Goal: Task Accomplishment & Management: Complete application form

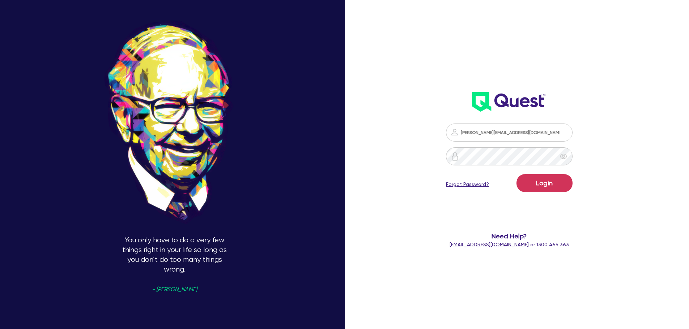
click at [544, 186] on button "Login" at bounding box center [544, 183] width 56 height 18
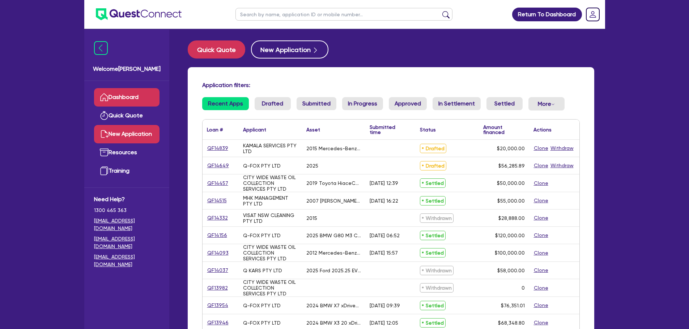
click at [115, 135] on link "New Application" at bounding box center [126, 134] width 65 height 18
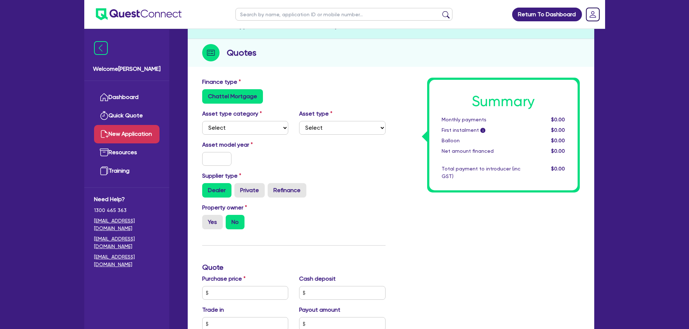
scroll to position [72, 0]
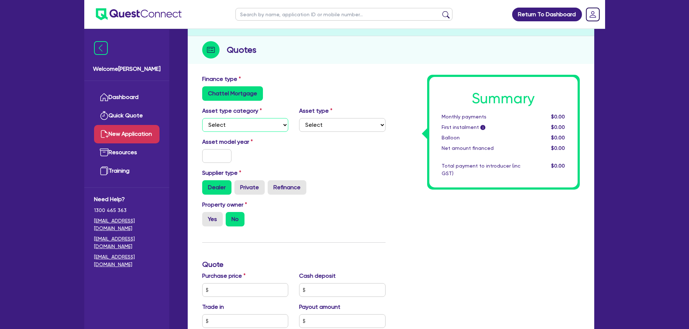
click at [252, 130] on select "Select Cars and light trucks Primary assets Secondary assets Tertiary assets" at bounding box center [245, 125] width 86 height 14
click at [257, 124] on select "Select Cars and light trucks Primary assets Secondary assets Tertiary assets" at bounding box center [245, 125] width 86 height 14
click at [202, 118] on select "Select Cars and light trucks Primary assets Secondary assets Tertiary assets" at bounding box center [245, 125] width 86 height 14
click at [338, 124] on select "Select Passenger vehicles Vans and utes Light trucks up to 4.5 tonne" at bounding box center [342, 125] width 86 height 14
click at [263, 127] on select "Select Cars and light trucks Primary assets Secondary assets Tertiary assets" at bounding box center [245, 125] width 86 height 14
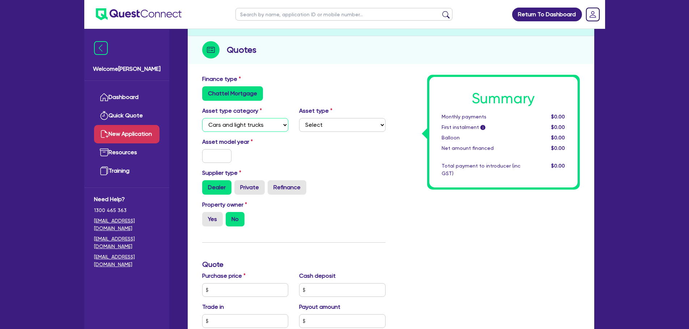
select select "PRIMARY_ASSETS"
click at [202, 118] on select "Select Cars and light trucks Primary assets Secondary assets Tertiary assets" at bounding box center [245, 125] width 86 height 14
click at [322, 124] on select "Select Heavy trucks over 4.5 tonne Trailers Bus and coaches Yellow goods and ex…" at bounding box center [342, 125] width 86 height 14
select select "HEAVY_TRUCKS"
click at [299, 118] on select "Select Heavy trucks over 4.5 tonne Trailers Bus and coaches Yellow goods and ex…" at bounding box center [342, 125] width 86 height 14
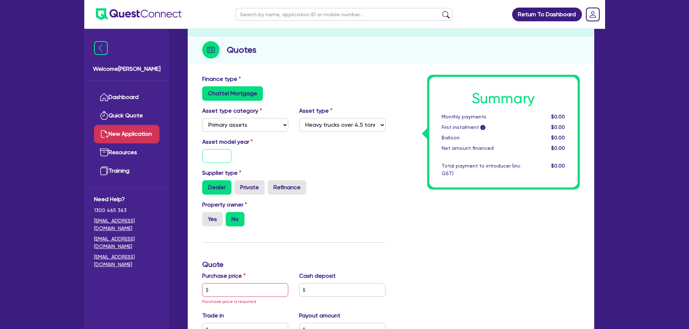
click at [220, 157] on input "text" at bounding box center [217, 156] width 30 height 14
type input "2"
type input "2010"
click at [254, 187] on label "Private" at bounding box center [249, 187] width 30 height 14
click at [239, 185] on input "Private" at bounding box center [236, 182] width 5 height 5
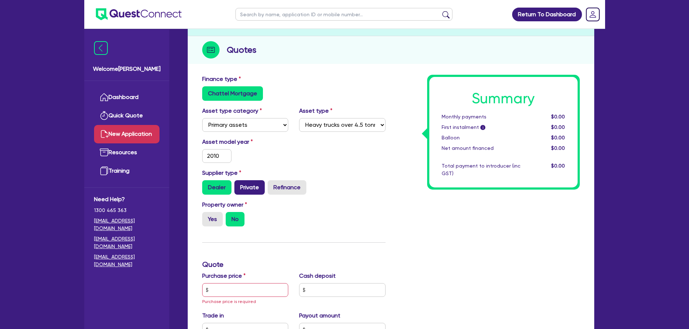
radio input "true"
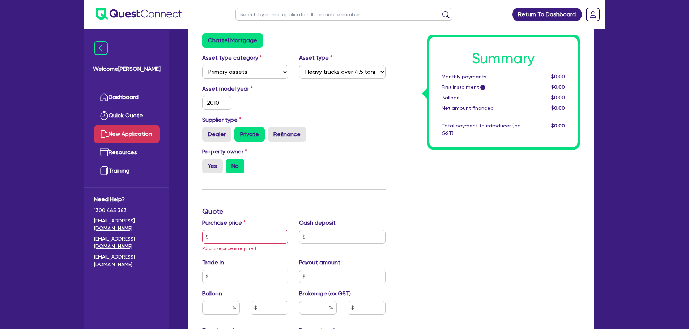
scroll to position [145, 0]
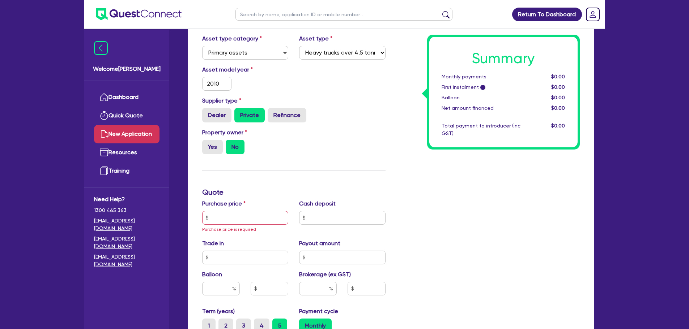
click at [232, 148] on label "No" at bounding box center [235, 147] width 19 height 14
click at [230, 145] on input "No" at bounding box center [228, 142] width 5 height 5
click at [259, 217] on input "text" at bounding box center [245, 218] width 86 height 14
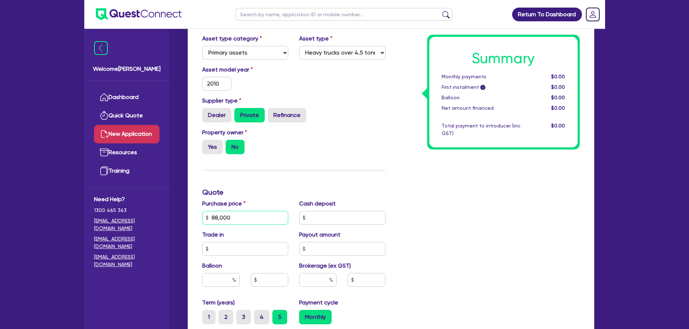
type input "88,000"
click at [361, 218] on input "text" at bounding box center [342, 218] width 86 height 14
type input "20,000"
click at [414, 209] on div "Summary Monthly payments $0.00 First instalment i $0.00 Balloon $0.00 Net amoun…" at bounding box center [488, 218] width 194 height 431
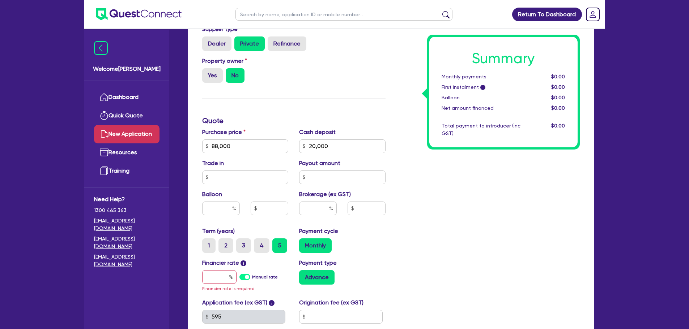
scroll to position [217, 0]
click at [364, 208] on input "text" at bounding box center [367, 208] width 38 height 14
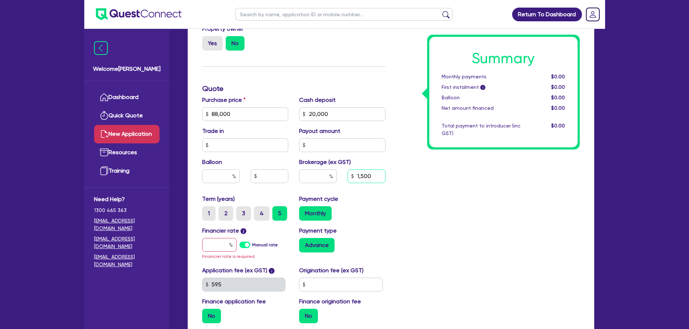
scroll to position [289, 0]
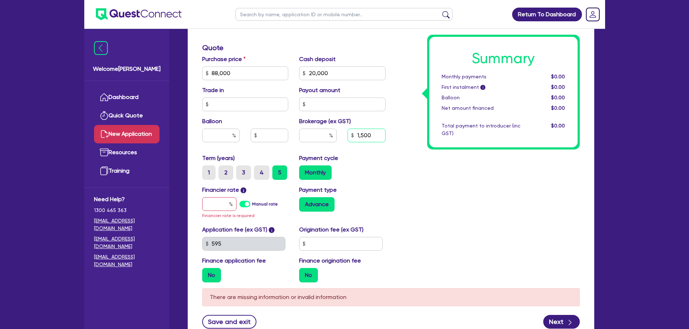
type input "1,500"
click at [399, 183] on div "Summary Monthly payments $0.00 First instalment i $0.00 Balloon $0.00 Net amoun…" at bounding box center [488, 73] width 194 height 431
click at [218, 202] on input "text" at bounding box center [219, 204] width 34 height 14
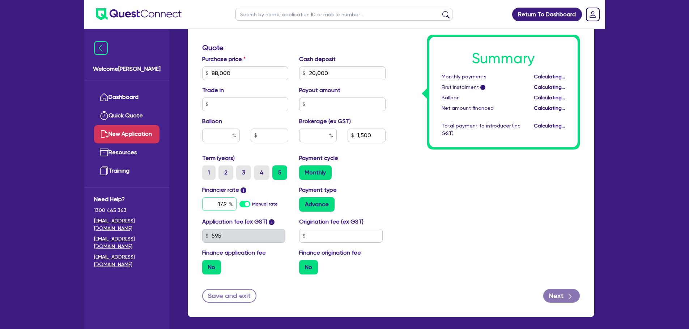
type input "17.95"
type input "2.20"
type input "1,500"
type input "17.95"
type input "2.20"
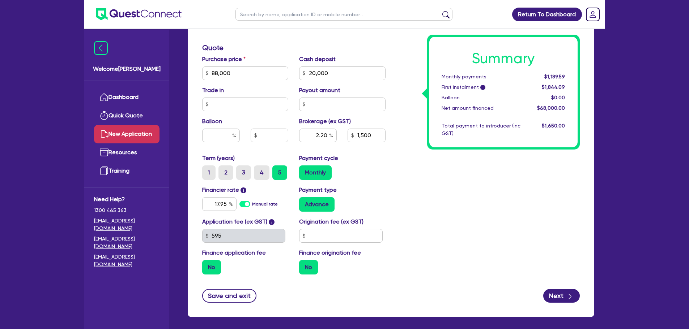
type input "1,500"
click at [406, 188] on div "Summary Monthly payments Calculating... First instalment i Calculating... Ballo…" at bounding box center [488, 69] width 194 height 423
type input "2.20"
type input "1,500"
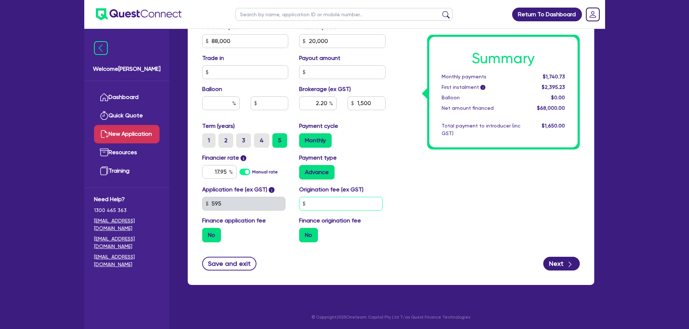
click at [369, 200] on input "text" at bounding box center [341, 204] width 84 height 14
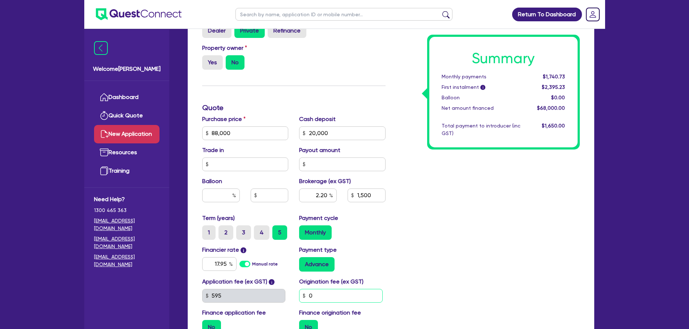
scroll to position [285, 0]
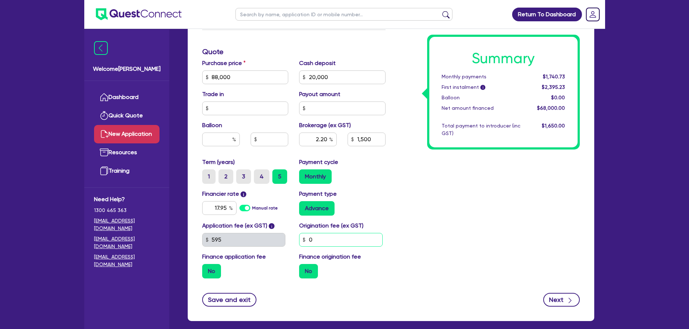
type input "0"
type input "2.20"
type input "1,500"
type input "2.20"
type input "1,500"
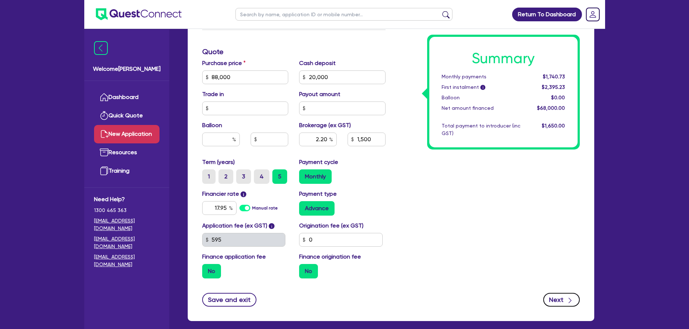
click at [554, 300] on button "Next" at bounding box center [561, 300] width 37 height 14
type input "2.20"
type input "1,500"
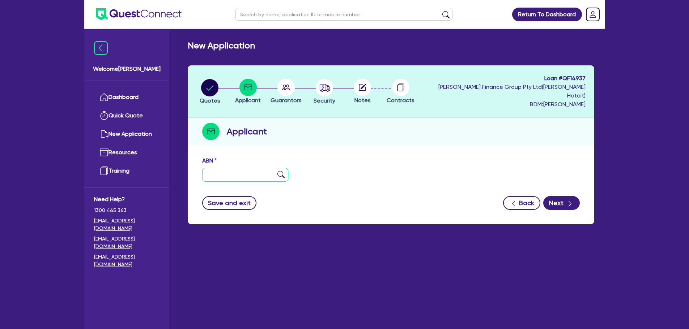
click at [248, 168] on input "text" at bounding box center [245, 175] width 86 height 14
paste input "14 863 729 532"
type input "14 863 729 532"
click at [281, 171] on img at bounding box center [280, 174] width 7 height 7
type input "ALI, [PERSON_NAME]"
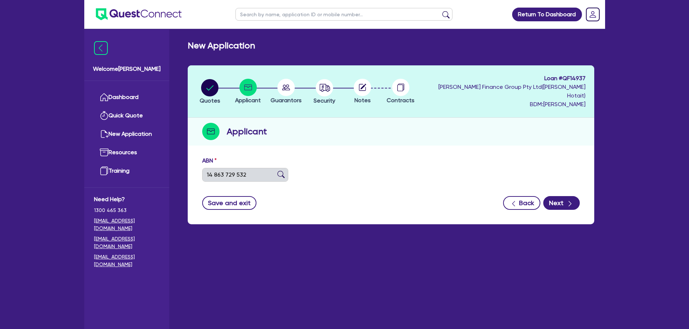
select select "SOLE_TRADER"
type input "[DATE]"
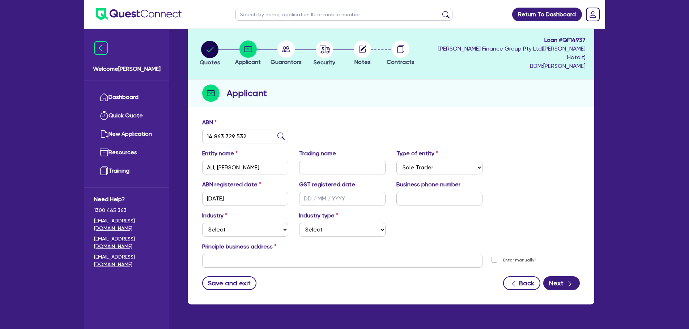
scroll to position [49, 0]
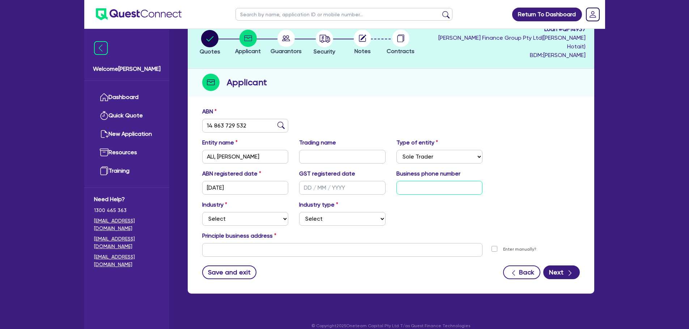
click at [414, 181] on input "text" at bounding box center [439, 188] width 86 height 14
drag, startPoint x: 418, startPoint y: 182, endPoint x: 397, endPoint y: 182, distance: 20.6
click at [388, 183] on div "ABN registered date 25/03/2025 GST registered date Business phone number 04 244…" at bounding box center [391, 185] width 388 height 31
type input "04 2447 2277"
click at [265, 212] on select "Select Accomodation & Food Services Administrative & Support Services Agricultu…" at bounding box center [245, 219] width 86 height 14
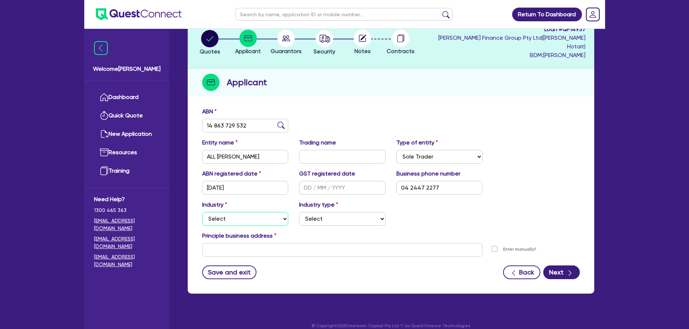
select select "TRANSPORT_WAREHOUSING"
click at [202, 212] on select "Select Accomodation & Food Services Administrative & Support Services Agricultu…" at bounding box center [245, 219] width 86 height 14
click at [332, 212] on select "Select Taxi & Luxury Car Services Passengers & Freight Transport Services Posta…" at bounding box center [342, 219] width 86 height 14
select select "POSTAL_DELIVERY"
click at [299, 212] on select "Select Taxi & Luxury Car Services Passengers & Freight Transport Services Posta…" at bounding box center [342, 219] width 86 height 14
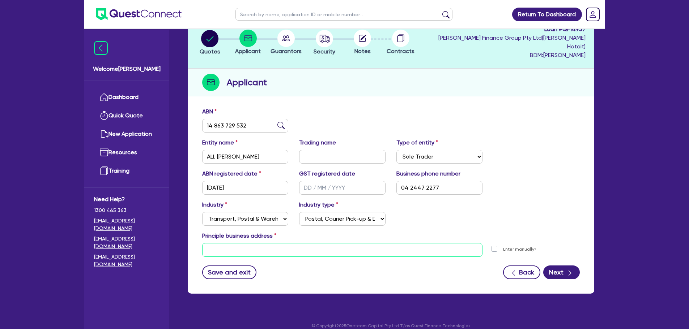
drag, startPoint x: 287, startPoint y: 241, endPoint x: 291, endPoint y: 238, distance: 5.0
click at [287, 243] on input "text" at bounding box center [342, 250] width 281 height 14
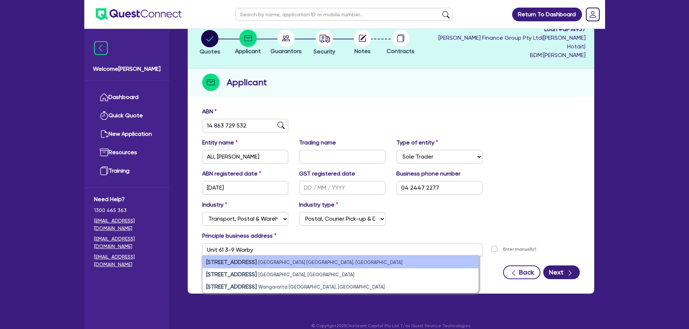
click at [257, 259] on strong "unit 61/3-9 Warby Street" at bounding box center [231, 262] width 51 height 7
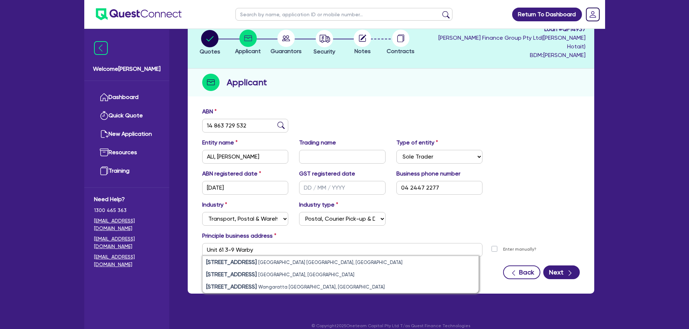
type input "[STREET_ADDRESS]"
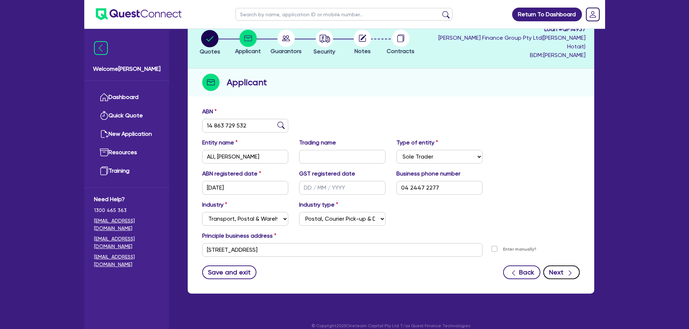
click at [560, 268] on button "Next" at bounding box center [561, 273] width 37 height 14
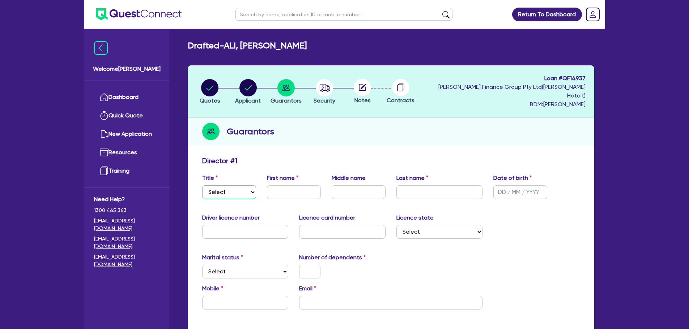
click at [239, 186] on select "Select Mr Mrs Ms Miss Dr" at bounding box center [229, 193] width 54 height 14
select select "MR"
click at [202, 186] on select "Select Mr Mrs Ms Miss Dr" at bounding box center [229, 193] width 54 height 14
click at [304, 186] on input "text" at bounding box center [294, 193] width 54 height 14
paste input "[PERSON_NAME]"
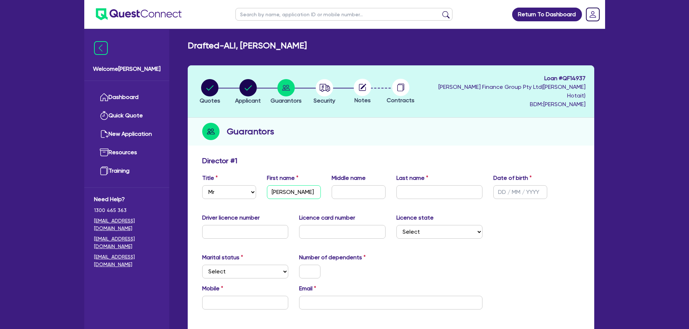
type input "[PERSON_NAME]"
click at [369, 186] on input "text" at bounding box center [359, 193] width 54 height 14
paste input "AKTAR"
type input "AKTAR"
click at [415, 186] on input "text" at bounding box center [439, 193] width 86 height 14
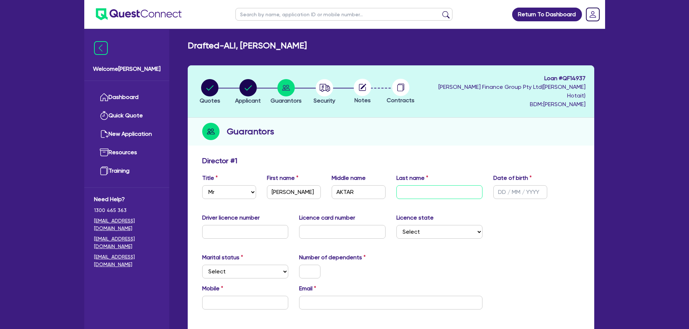
paste input "ALI"
type input "ALI"
drag, startPoint x: 501, startPoint y: 184, endPoint x: 485, endPoint y: 162, distance: 27.5
click at [501, 186] on input "text" at bounding box center [520, 193] width 54 height 14
type input "[DATE]"
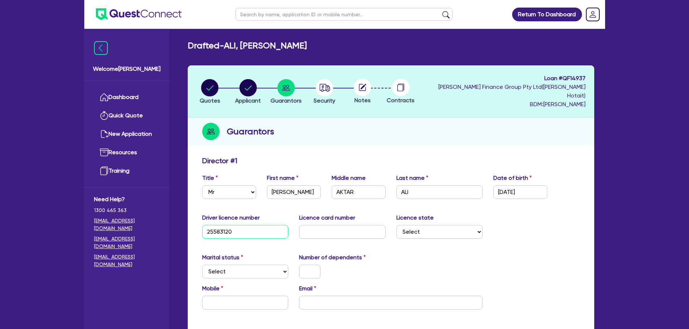
type input "25583120"
type input "2059512375"
click at [447, 225] on select "Select NSW VIC QLD TAS ACT SA NT WA" at bounding box center [439, 232] width 86 height 14
select select "[GEOGRAPHIC_DATA]"
click at [396, 225] on select "Select NSW VIC QLD TAS ACT SA NT WA" at bounding box center [439, 232] width 86 height 14
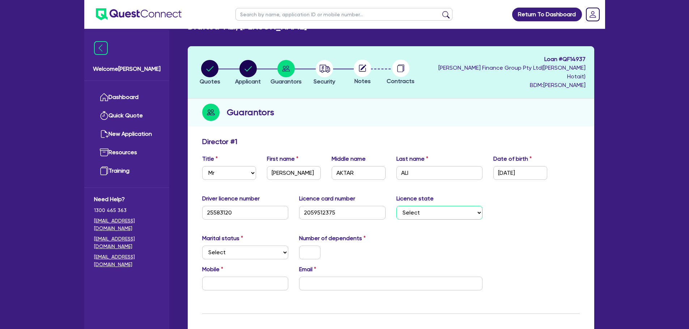
scroll to position [36, 0]
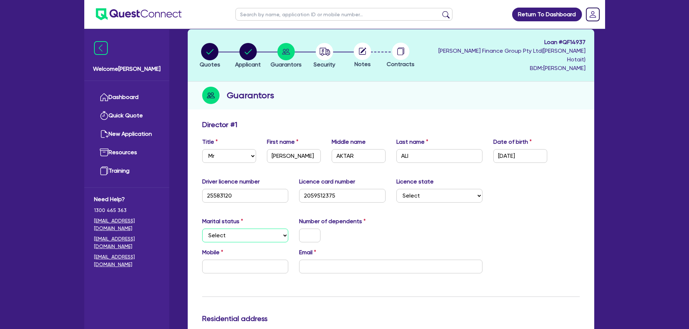
drag, startPoint x: 261, startPoint y: 226, endPoint x: 259, endPoint y: 229, distance: 4.1
click at [261, 229] on select "Select Single Married De Facto / Partner" at bounding box center [245, 236] width 86 height 14
select select "MARRIED"
click at [202, 229] on select "Select Single Married De Facto / Partner" at bounding box center [245, 236] width 86 height 14
click at [307, 229] on input "text" at bounding box center [309, 236] width 21 height 14
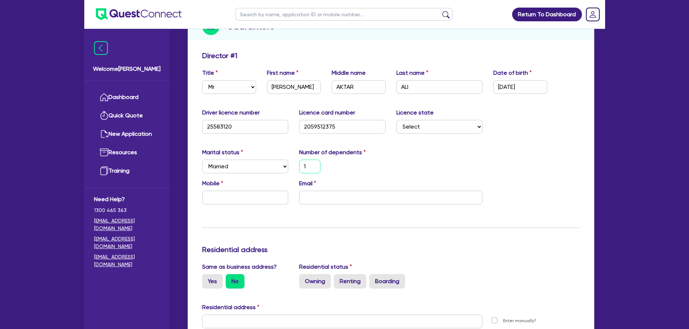
scroll to position [108, 0]
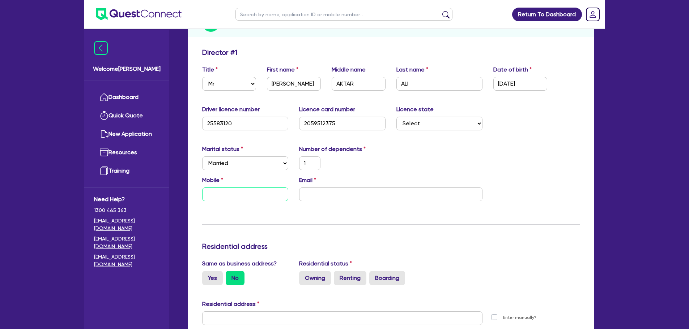
click at [251, 188] on input "text" at bounding box center [245, 195] width 86 height 14
type input "1"
type input "0"
type input "1"
type input "04"
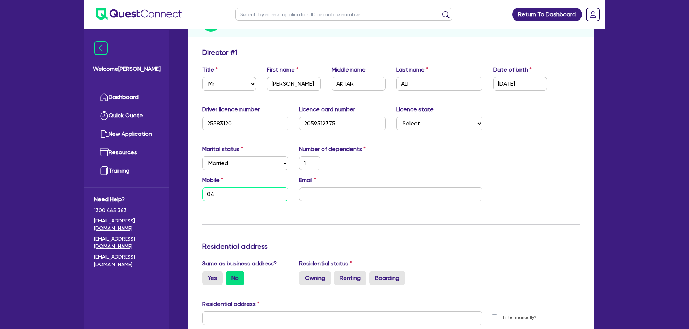
type input "1"
type input "042"
type input "1"
type input "0424"
type input "1"
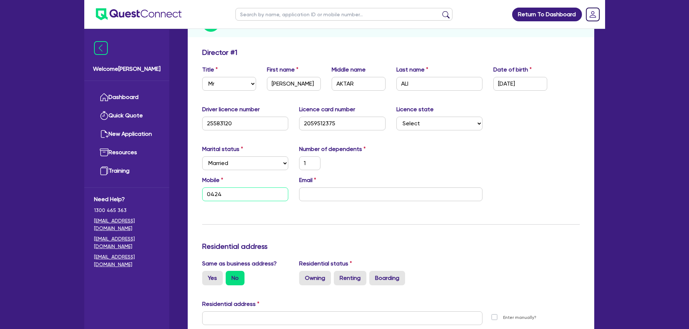
type input "0424 4"
type input "1"
type input "0424 47"
type input "1"
type input "0424 472"
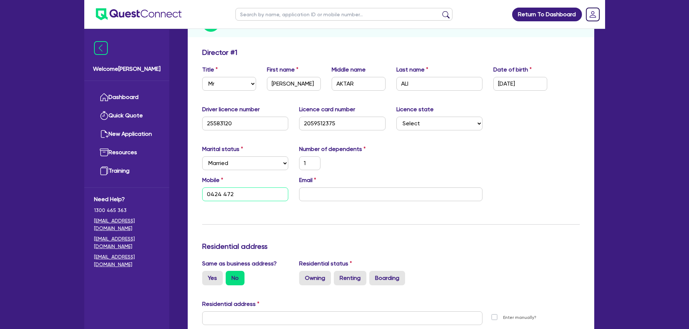
type input "1"
type input "0424 472 2"
type input "1"
type input "0424 472 27"
type input "1"
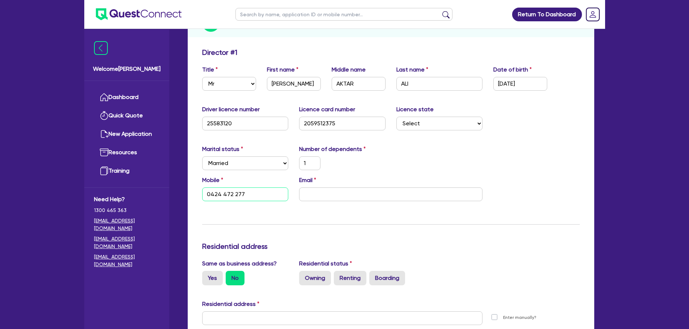
type input "0424 472 277"
paste input "[EMAIL_ADDRESS][DOMAIN_NAME]"
type input "1"
type input "0424 472 277"
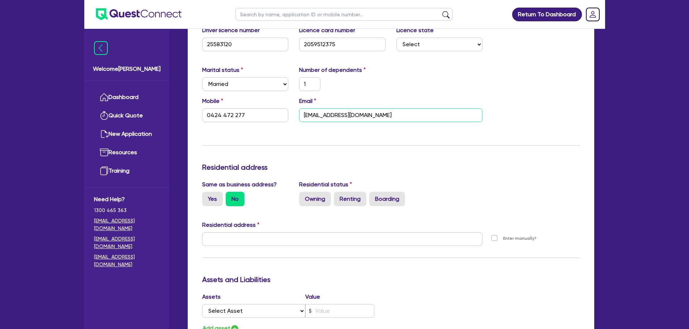
scroll to position [253, 0]
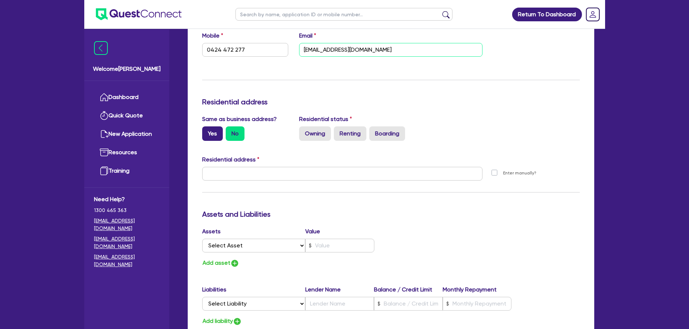
type input "[EMAIL_ADDRESS][DOMAIN_NAME]"
click at [214, 127] on label "Yes" at bounding box center [212, 134] width 21 height 14
click at [207, 127] on input "Yes" at bounding box center [204, 129] width 5 height 5
radio input "true"
type input "1"
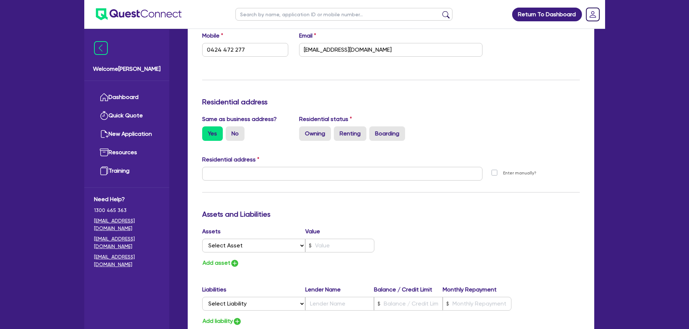
type input "0424 472 277"
type input "[STREET_ADDRESS]"
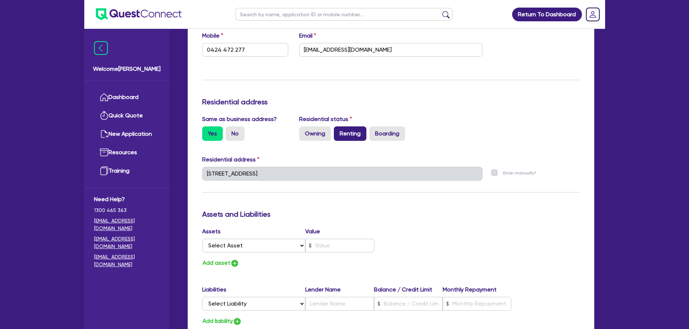
click at [352, 127] on label "Renting" at bounding box center [350, 134] width 33 height 14
click at [338, 127] on input "Renting" at bounding box center [336, 129] width 5 height 5
radio input "true"
type input "1"
type input "0424 472 277"
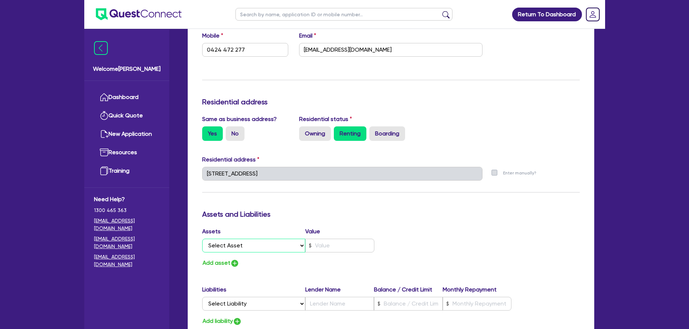
click at [286, 239] on select "Select Asset Cash Property Investment property Vehicle Truck Trailer Equipment …" at bounding box center [253, 246] width 103 height 14
click at [449, 135] on div "Same as business address? Yes No Residential status Owning Renting Boarding" at bounding box center [391, 131] width 388 height 32
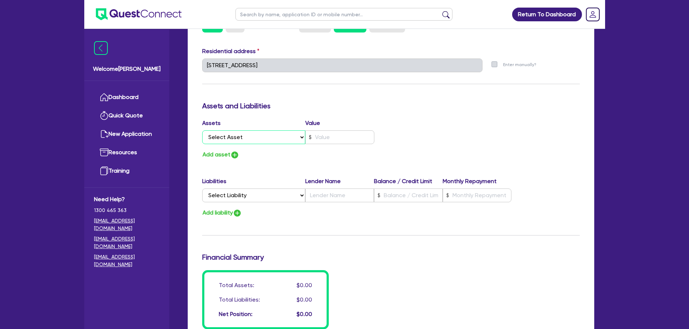
click at [283, 131] on select "Select Asset Cash Property Investment property Vehicle Truck Trailer Equipment …" at bounding box center [253, 138] width 103 height 14
select select "CASH"
click at [202, 131] on select "Select Asset Cash Property Investment property Vehicle Truck Trailer Equipment …" at bounding box center [253, 138] width 103 height 14
type input "1"
type input "0424 472 277"
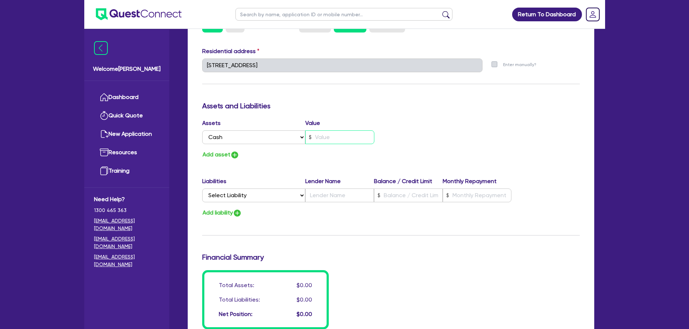
click at [326, 131] on input "text" at bounding box center [339, 138] width 69 height 14
type input "1"
type input "0424 472 277"
type input "3"
type input "1"
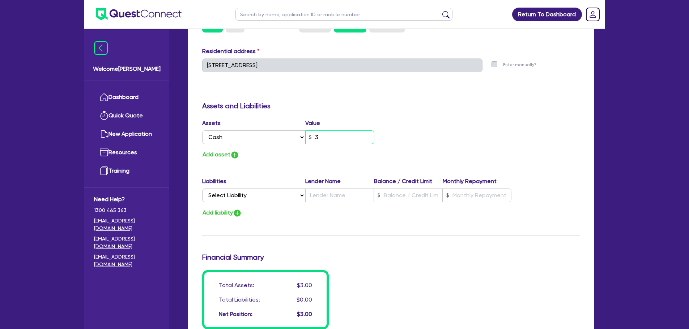
type input "0424 472 277"
type input "35"
type input "1"
type input "0424 472 277"
type input "350"
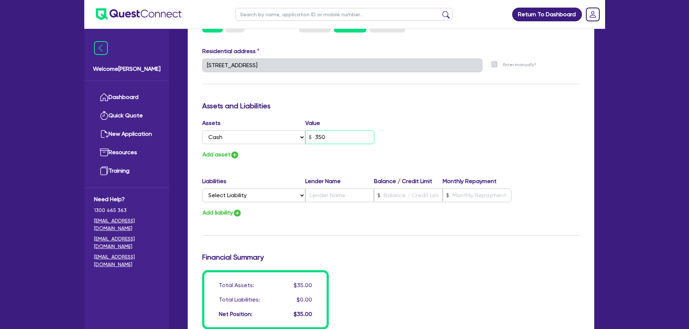
type input "1"
type input "0424 472 277"
type input "3,500"
type input "1"
type input "0424 472 277"
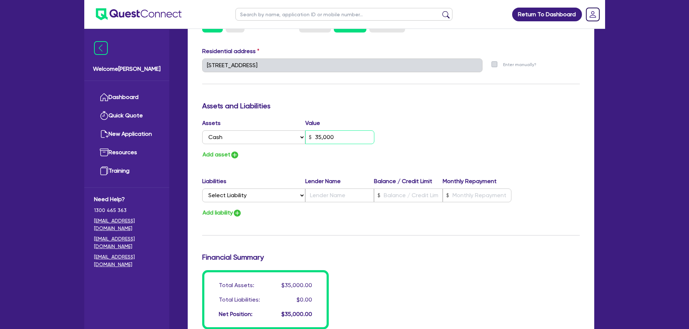
type input "35,000"
click at [220, 150] on button "Add asset" at bounding box center [220, 155] width 37 height 10
type input "1"
type input "0424 472 277"
type input "35,000"
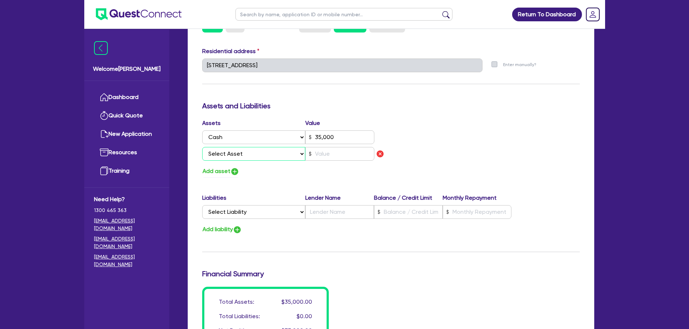
click at [241, 147] on select "Select Asset Cash Property Investment property Vehicle Truck Trailer Equipment …" at bounding box center [253, 154] width 103 height 14
select select "HOUSEHOLD_PERSONAL"
click at [202, 147] on select "Select Asset Cash Property Investment property Vehicle Truck Trailer Equipment …" at bounding box center [253, 154] width 103 height 14
type input "1"
type input "0424 472 277"
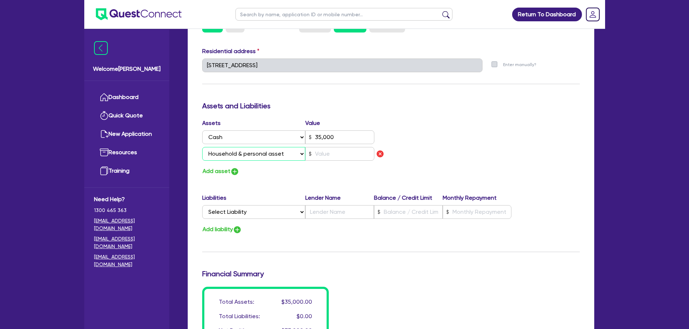
type input "35,000"
click at [321, 147] on input "text" at bounding box center [339, 154] width 69 height 14
type input "1"
type input "0424 472 277"
type input "35,000"
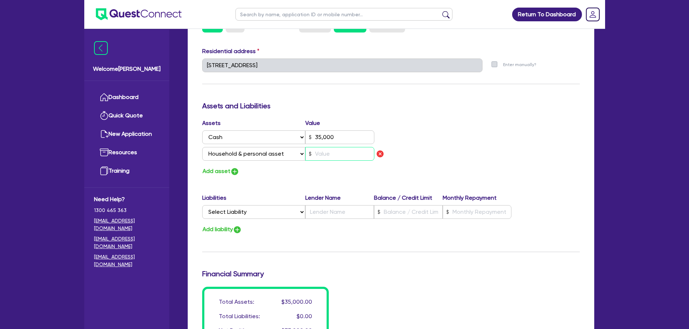
type input "1"
type input "0424 472 277"
type input "35,000"
type input "15"
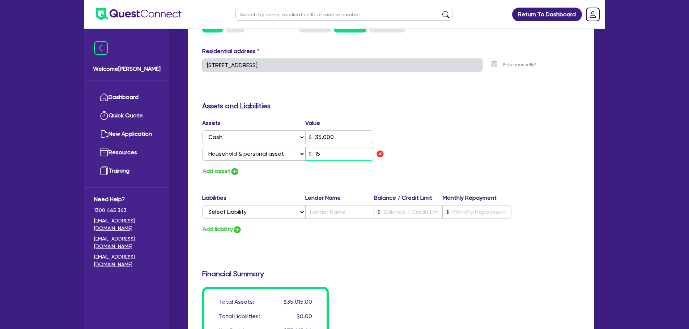
type input "1"
type input "0424 472 277"
type input "35,000"
type input "150"
type input "1"
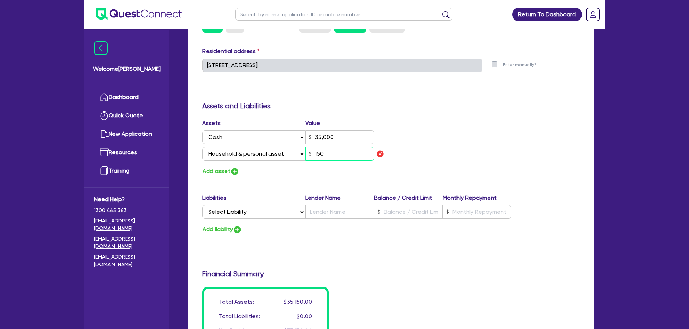
type input "0424 472 277"
type input "35,000"
type input "1,500"
type input "1"
type input "0424 472 277"
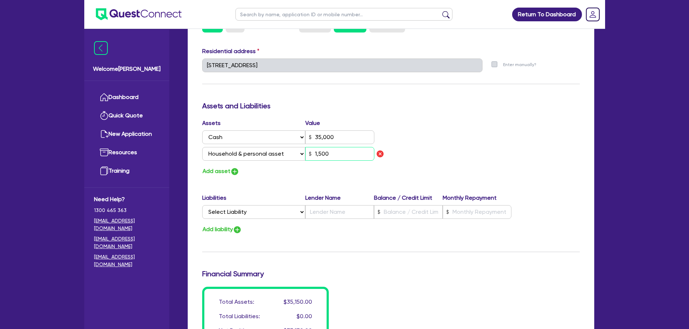
type input "35,000"
type input "15,000"
click at [222, 167] on button "Add asset" at bounding box center [220, 172] width 37 height 10
type input "1"
type input "0424 472 277"
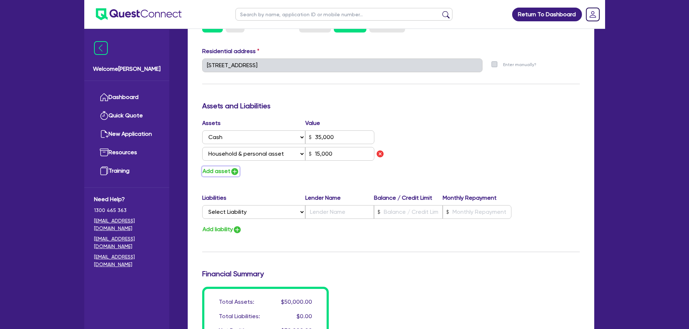
type input "35,000"
type input "15,000"
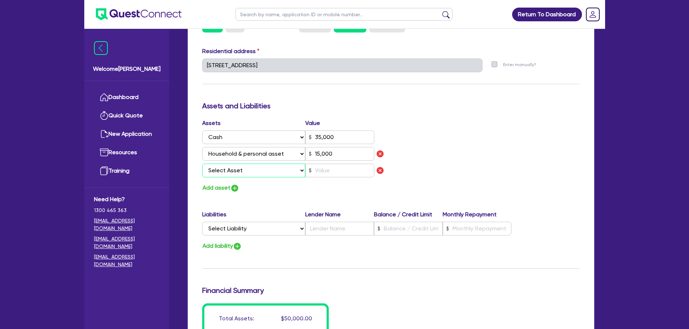
click at [267, 164] on select "Select Asset Cash Property Investment property Vehicle Truck Trailer Equipment …" at bounding box center [253, 171] width 103 height 14
click at [438, 172] on div "Assets Value Select Asset Cash Property Investment property Vehicle Truck Trail…" at bounding box center [391, 156] width 388 height 74
click at [382, 166] on img "button" at bounding box center [380, 170] width 9 height 9
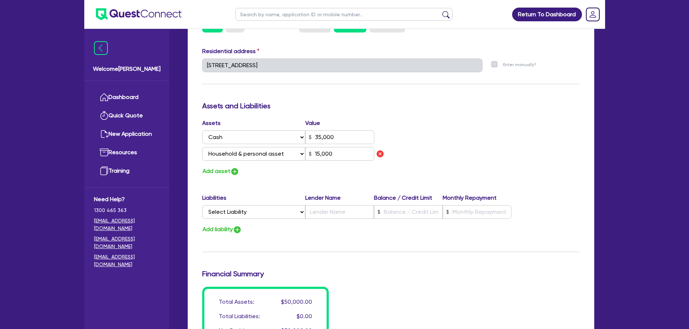
type input "1"
type input "0424 472 277"
type input "35,000"
type input "15,000"
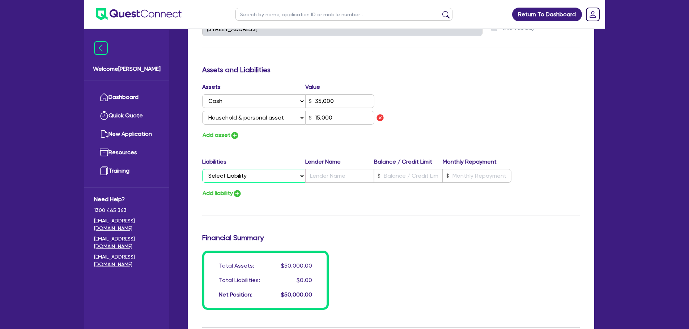
click at [265, 169] on select "Select Liability Credit card Mortgage Investment property loan Vehicle loan Tru…" at bounding box center [253, 176] width 103 height 14
click at [301, 136] on div "Update residential status for Director #1 Boarding is only acceptable when the …" at bounding box center [391, 34] width 378 height 551
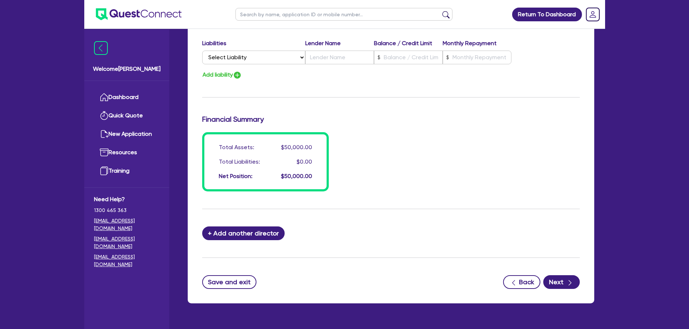
scroll to position [526, 0]
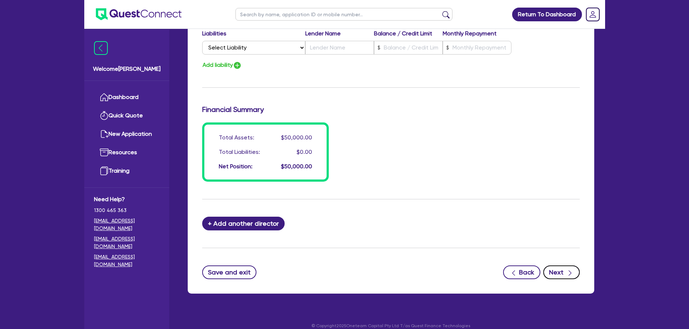
click at [556, 266] on button "Next" at bounding box center [561, 273] width 37 height 14
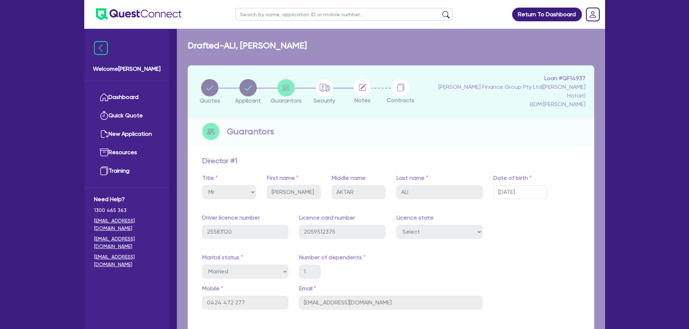
select select "PRIMARY_ASSETS"
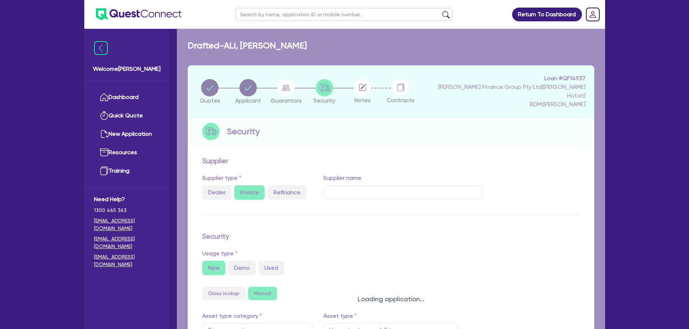
select select "HEAVY_TRUCKS"
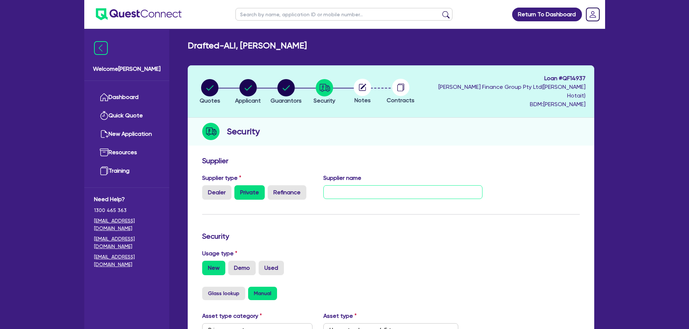
click at [407, 186] on input "text" at bounding box center [402, 193] width 159 height 14
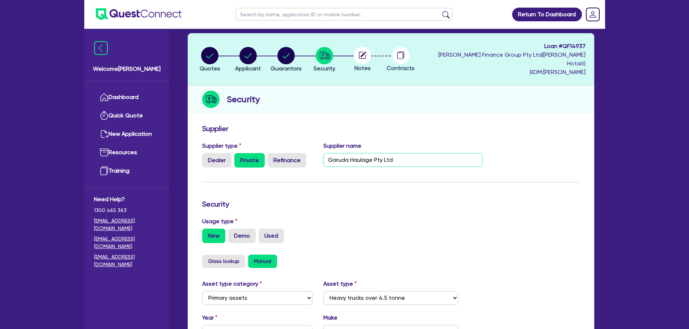
scroll to position [72, 0]
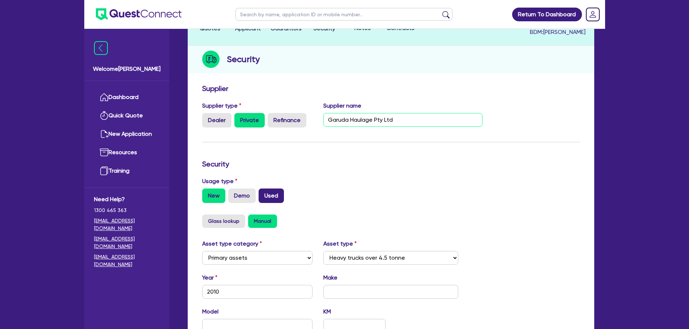
type input "Garuda Haulage Pty Ltd"
click at [271, 189] on label "Used" at bounding box center [271, 196] width 25 height 14
click at [263, 189] on input "Used" at bounding box center [261, 191] width 5 height 5
radio input "true"
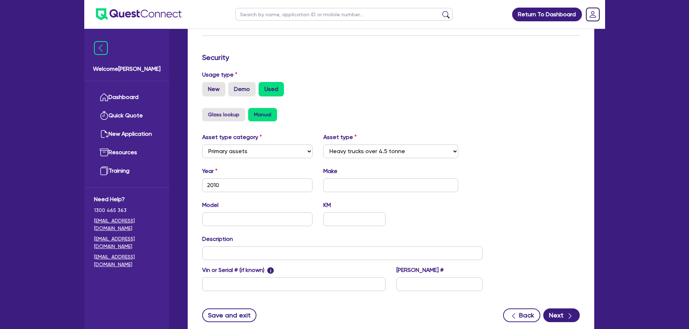
scroll to position [181, 0]
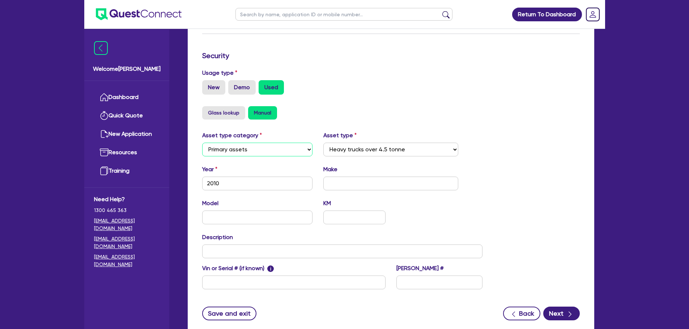
click at [279, 143] on select "Select Cars and light trucks Primary assets Secondary assets Tertiary assets" at bounding box center [257, 150] width 111 height 14
click at [368, 80] on div "New Demo Used" at bounding box center [391, 87] width 378 height 14
click at [352, 177] on input "text" at bounding box center [390, 184] width 135 height 14
type input "Isuzu"
type input "FRR600"
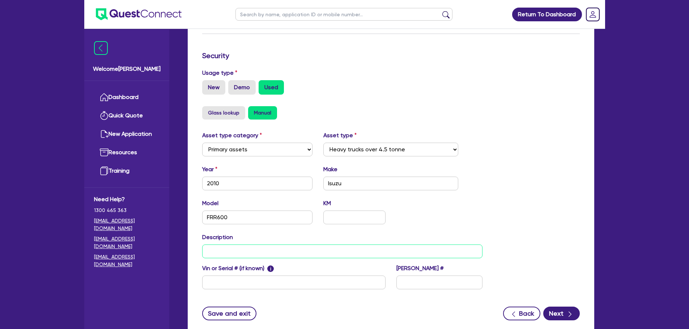
click at [289, 247] on input "text" at bounding box center [342, 252] width 281 height 14
click at [360, 211] on input "text" at bounding box center [354, 218] width 62 height 14
type input "387,000"
click at [421, 203] on div "Model FRR600 KM 387,000" at bounding box center [342, 214] width 291 height 31
click at [294, 245] on input "text" at bounding box center [342, 252] width 281 height 14
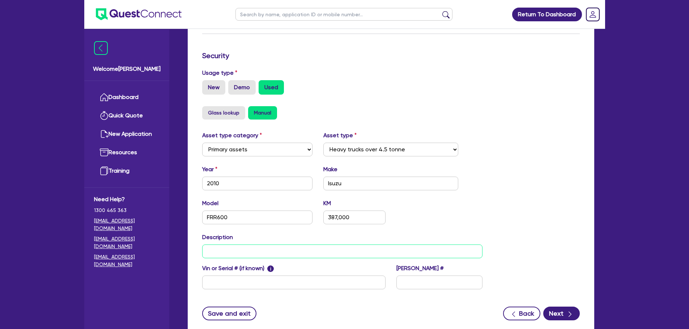
click at [260, 248] on input "text" at bounding box center [342, 252] width 281 height 14
type input "Trailer VIN - [VEHICLE_IDENTIFICATION_NUMBER]"
click at [330, 276] on input "text" at bounding box center [293, 283] width 183 height 14
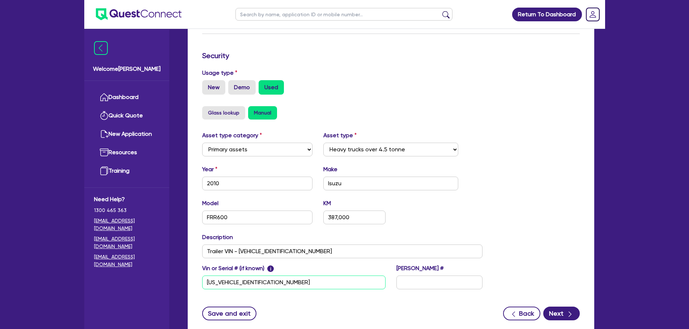
type input "[US_VEHICLE_IDENTIFICATION_NUMBER]"
click at [446, 276] on input "text" at bounding box center [439, 283] width 86 height 14
click at [435, 276] on input "text" at bounding box center [439, 283] width 86 height 14
type input "C"
drag, startPoint x: 427, startPoint y: 275, endPoint x: 392, endPoint y: 275, distance: 35.8
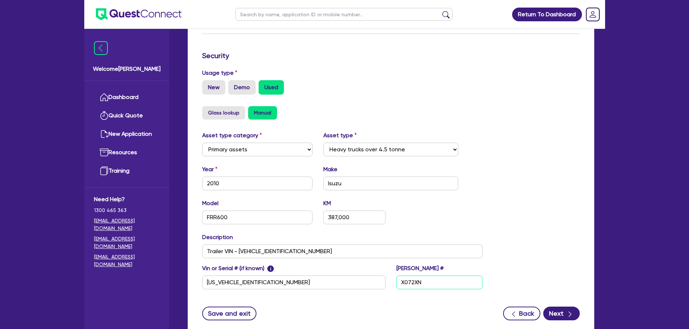
click at [392, 275] on div "Rego # X072XN" at bounding box center [439, 276] width 97 height 25
paste input "O"
type input "XO72XN"
click at [523, 262] on div "Asset type category Select Cars and light trucks Primary assets Secondary asset…" at bounding box center [391, 214] width 388 height 167
click at [303, 211] on div "Model FRR600 KM 387,000" at bounding box center [342, 214] width 291 height 31
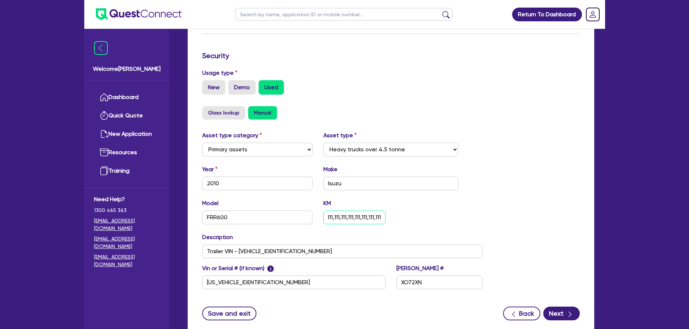
scroll to position [0, 18]
click at [557, 307] on button "Next" at bounding box center [561, 314] width 37 height 14
click at [327, 211] on input "1,111,111,111,111,111,111,111,111,111" at bounding box center [354, 218] width 62 height 14
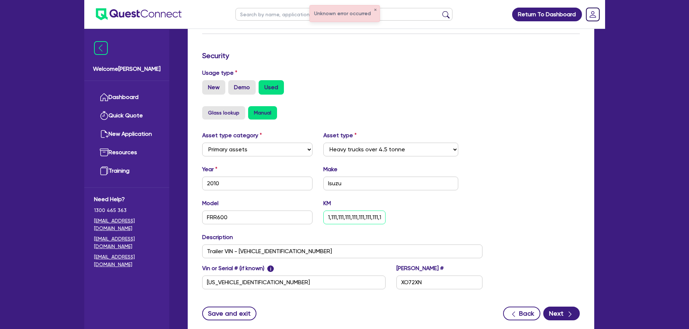
click at [327, 211] on input "1,111,111,111,111,111,111,111,111,111" at bounding box center [354, 218] width 62 height 14
click at [522, 213] on div "Asset type category Select Cars and light trucks Primary assets Secondary asset…" at bounding box center [391, 214] width 388 height 167
click at [348, 211] on input "1" at bounding box center [354, 218] width 62 height 14
type input "123"
click at [559, 307] on button "Next" at bounding box center [561, 314] width 37 height 14
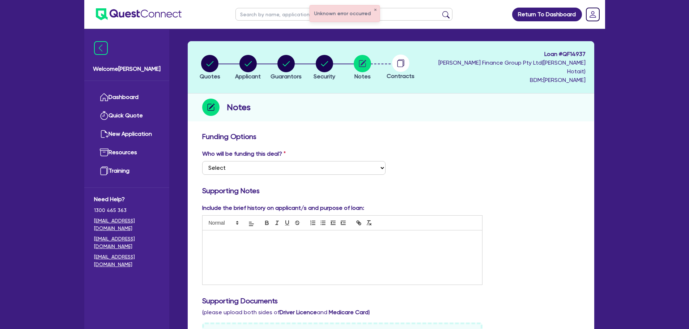
scroll to position [36, 0]
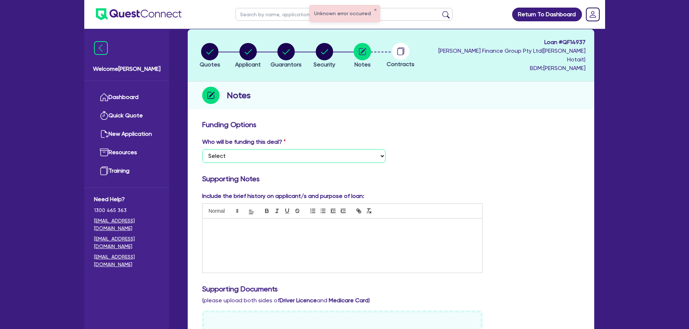
click at [272, 149] on select "Select I want Quest to fund 100% I will fund 100% I will co-fund with Quest Oth…" at bounding box center [293, 156] width 183 height 14
select select "Other"
click at [202, 149] on select "Select I want Quest to fund 100% I will fund 100% I will co-fund with Quest Oth…" at bounding box center [293, 156] width 183 height 14
click at [338, 150] on select "Select I want Quest to fund 100% I will fund 100% I will co-fund with Quest Oth…" at bounding box center [293, 156] width 183 height 14
click at [202, 149] on select "Select I want Quest to fund 100% I will fund 100% I will co-fund with Quest Oth…" at bounding box center [293, 156] width 183 height 14
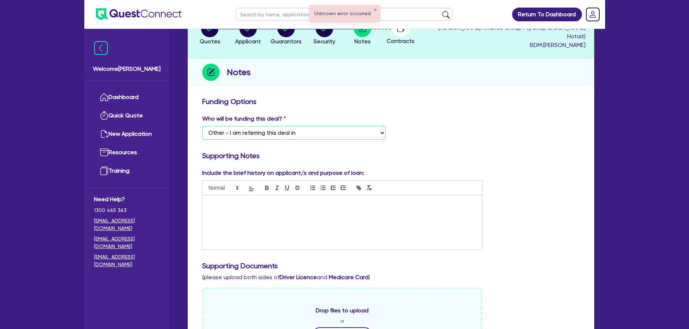
scroll to position [72, 0]
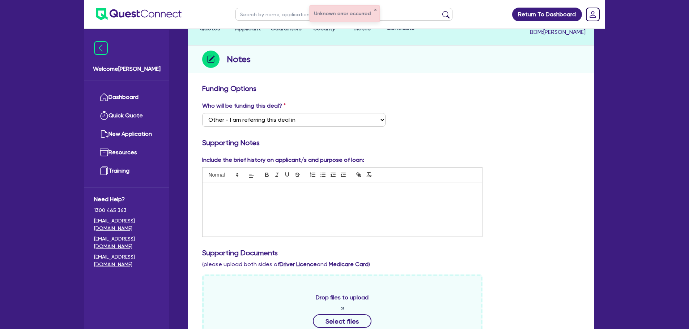
click at [291, 192] on div at bounding box center [343, 210] width 280 height 54
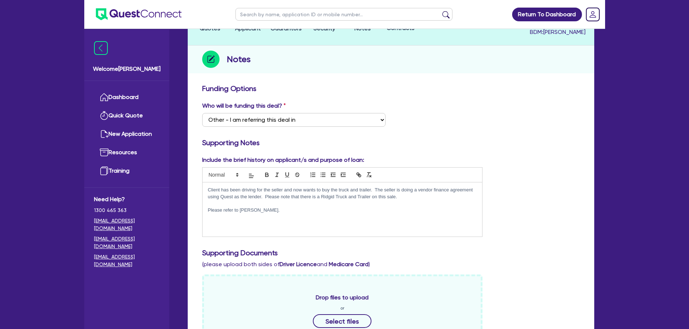
click at [208, 187] on p "Client has been driving for the seller and now wants to buy the truck and trail…" at bounding box center [342, 193] width 269 height 13
click at [207, 203] on div "Client has been driving for the seller and now wants to buy the truck and trail…" at bounding box center [343, 210] width 280 height 54
click at [282, 200] on li "Please refer to [PERSON_NAME]." at bounding box center [346, 203] width 262 height 7
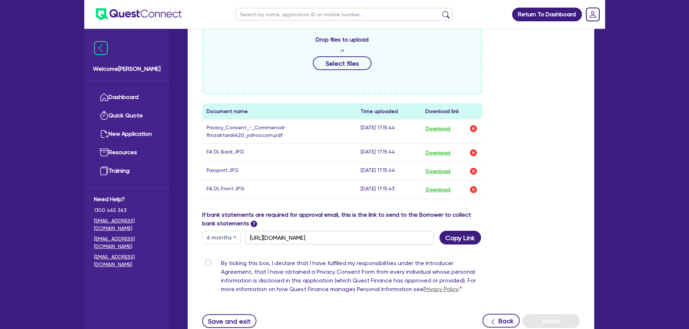
scroll to position [379, 0]
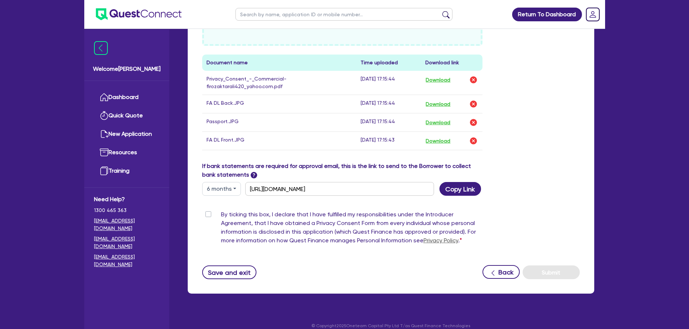
click at [221, 210] on label "By ticking this box, I declare that I have fulfilled my responsibilities under …" at bounding box center [352, 229] width 262 height 38
click at [208, 210] on input "By ticking this box, I declare that I have fulfilled my responsibilities under …" at bounding box center [205, 213] width 6 height 7
checkbox input "true"
click at [550, 266] on button "Submit" at bounding box center [551, 273] width 57 height 14
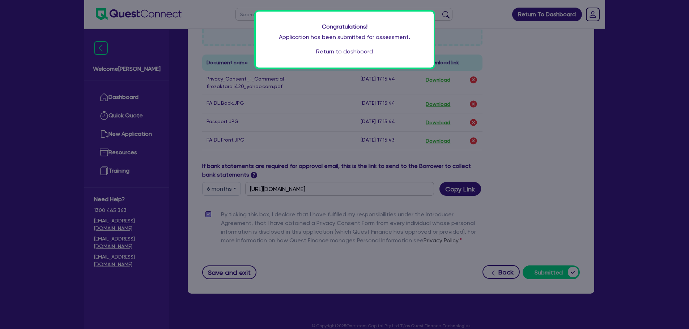
click at [322, 51] on link "Return to dashboard" at bounding box center [344, 51] width 57 height 9
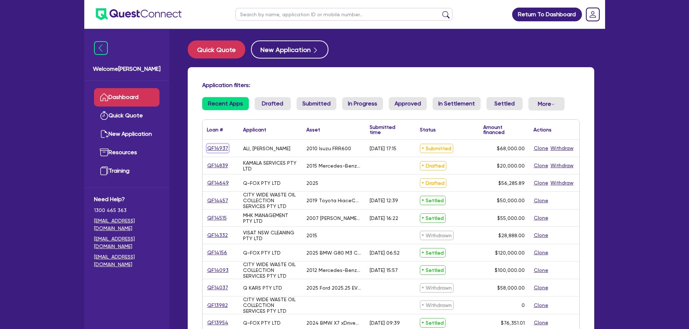
click at [218, 148] on link "QF14937" at bounding box center [218, 148] width 22 height 8
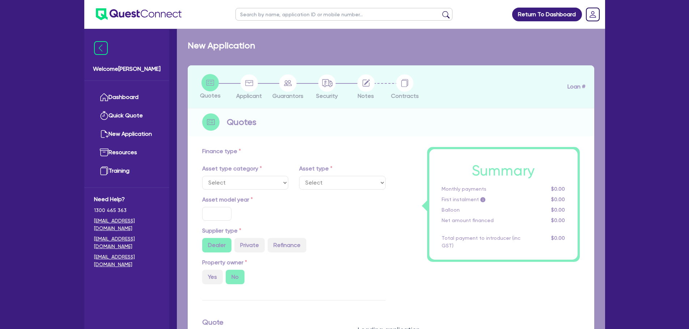
select select "PRIMARY_ASSETS"
type input "2010"
radio input "false"
radio input "true"
type input "88,000"
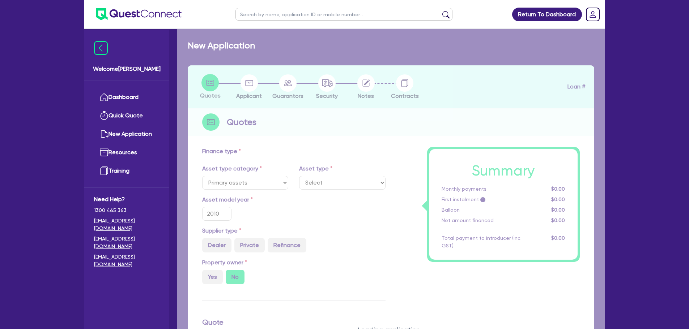
type input "20,000"
type input "2.20"
type input "1,500"
type input "17.95"
select select "HEAVY_TRUCKS"
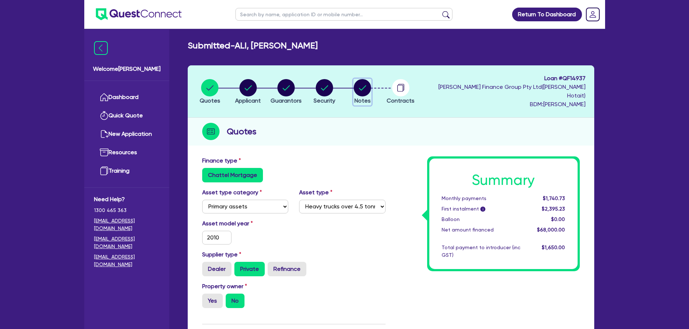
click at [368, 86] on circle "button" at bounding box center [362, 87] width 17 height 17
select select "Other"
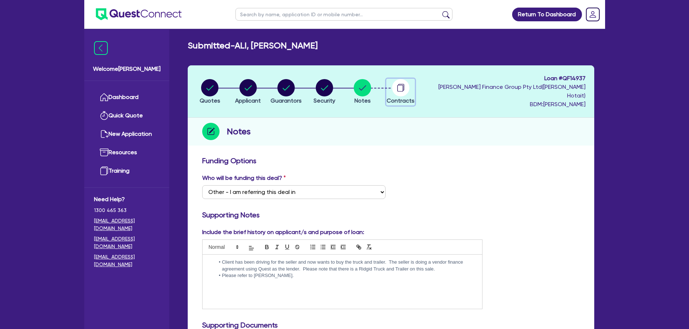
click at [401, 87] on circle "button" at bounding box center [400, 87] width 17 height 17
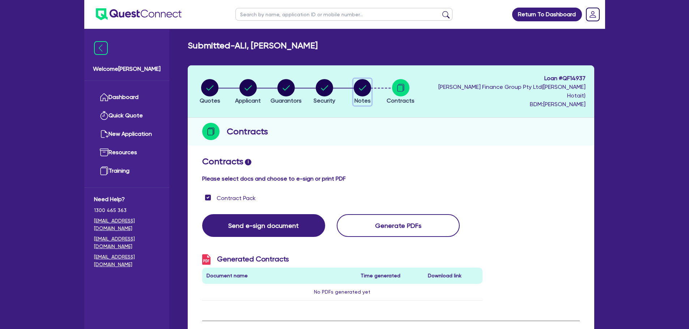
click at [363, 87] on circle "button" at bounding box center [362, 87] width 17 height 17
select select "Other"
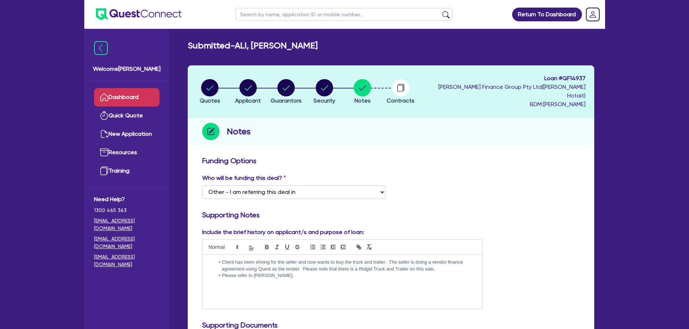
click at [115, 97] on link "Dashboard" at bounding box center [126, 97] width 65 height 18
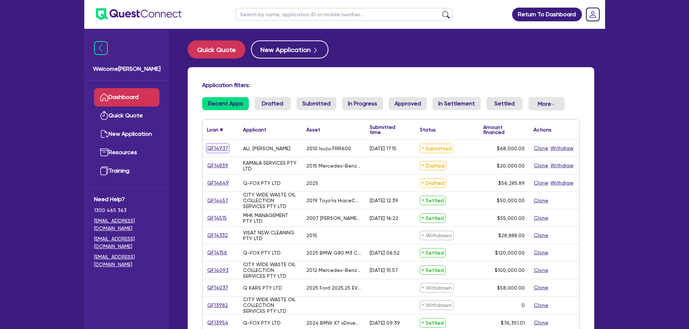
click at [217, 147] on link "QF14937" at bounding box center [218, 148] width 22 height 8
select select "PRIMARY_ASSETS"
select select "HEAVY_TRUCKS"
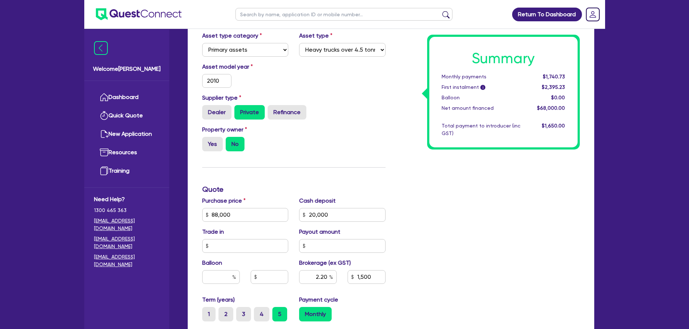
scroll to position [253, 0]
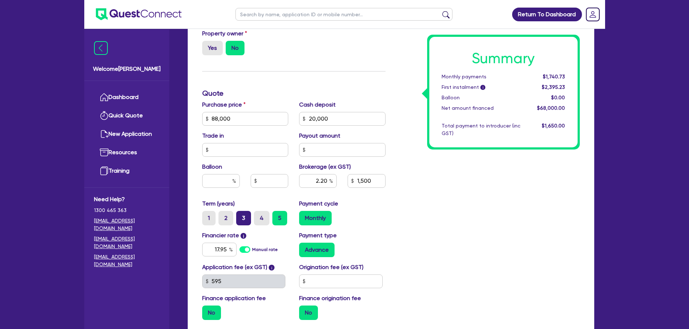
click at [243, 211] on label "3" at bounding box center [243, 218] width 15 height 14
click at [241, 211] on input "3" at bounding box center [238, 213] width 5 height 5
radio input "true"
type input "88,000"
type input "20,000"
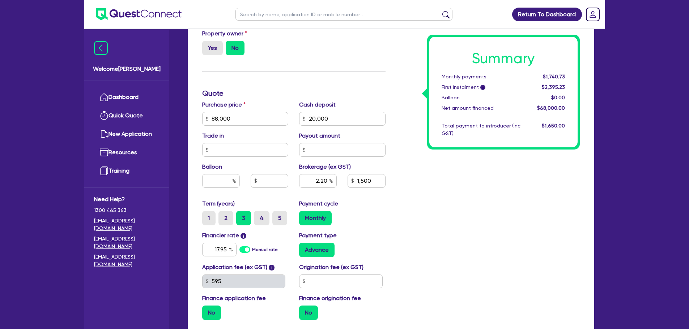
type input "2.20"
type input "1,500"
type input "88,000"
type input "20,000"
type input "2.20"
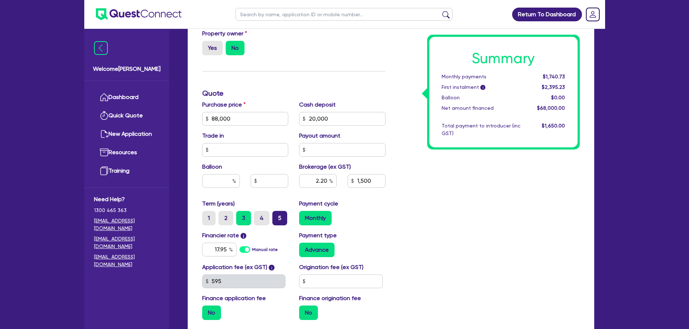
type input "1,500"
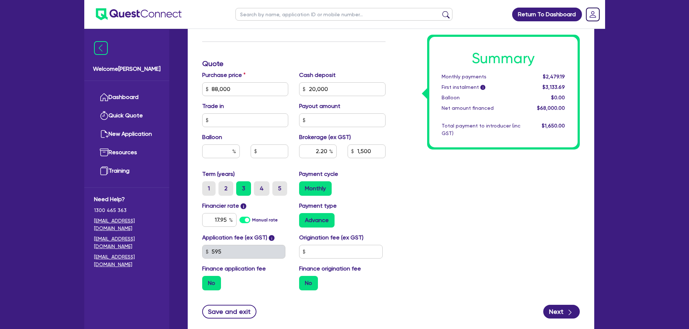
scroll to position [322, 0]
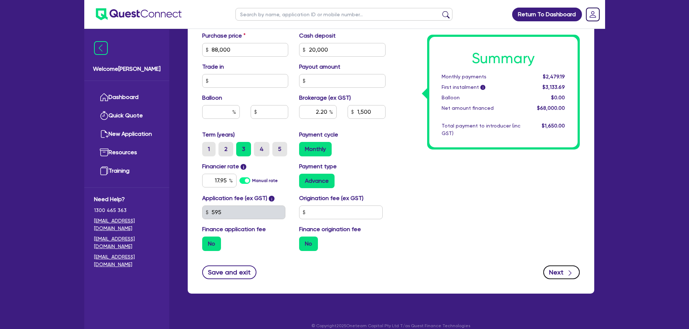
click at [560, 268] on button "Next" at bounding box center [561, 273] width 37 height 14
type input "88,000"
type input "20,000"
type input "2.20"
type input "1,500"
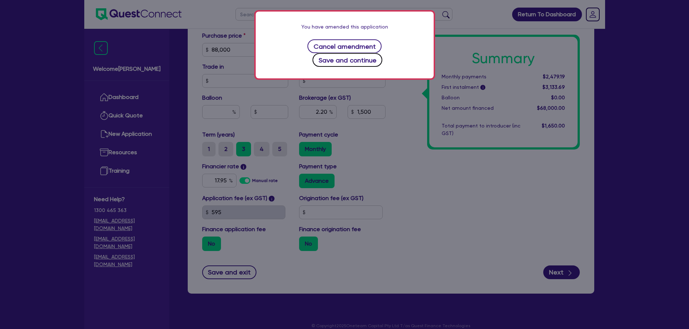
click at [368, 53] on button "Save and continue" at bounding box center [347, 60] width 70 height 14
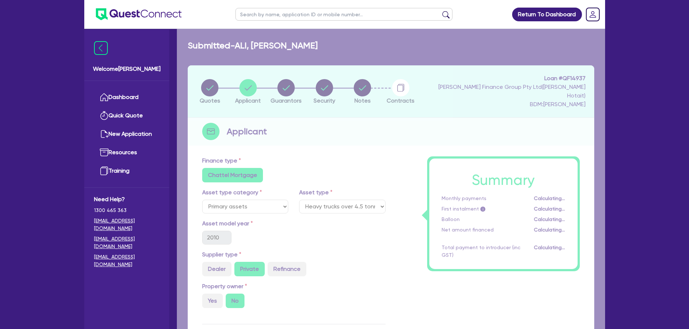
select select "SOLE_TRADER"
select select "TRANSPORT_WAREHOUSING"
select select "POSTAL_DELIVERY"
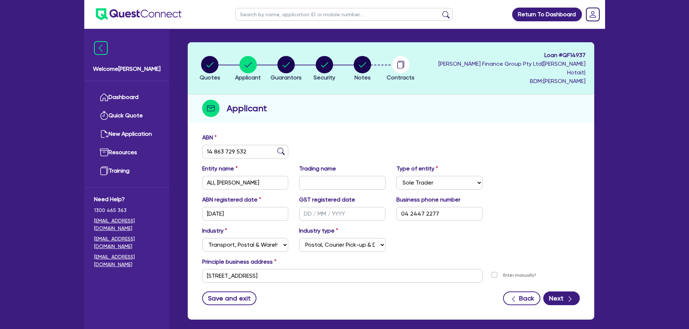
scroll to position [49, 0]
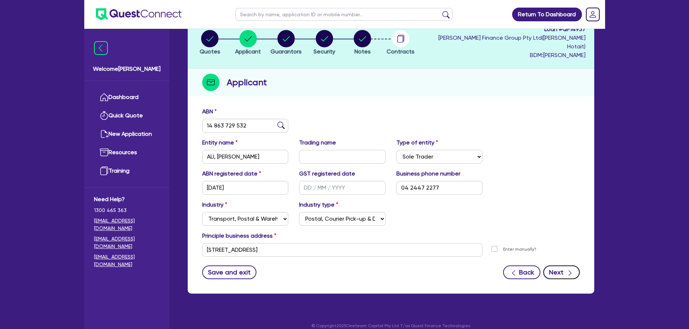
click at [555, 266] on button "Next" at bounding box center [561, 273] width 37 height 14
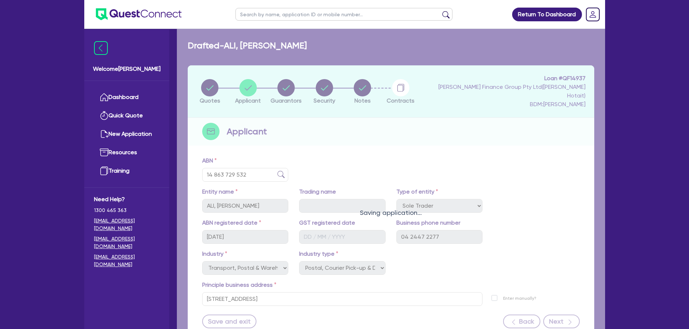
select select "MR"
select select "[GEOGRAPHIC_DATA]"
select select "MARRIED"
select select "CASH"
select select "HOUSEHOLD_PERSONAL"
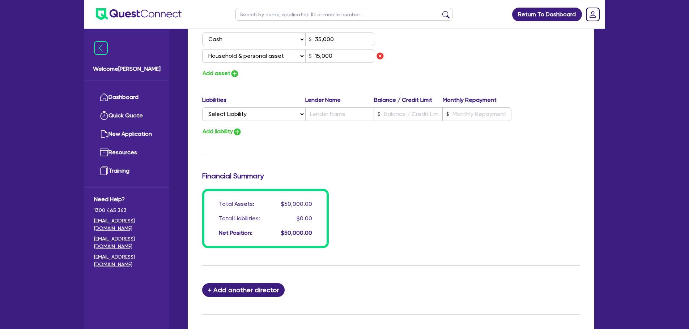
scroll to position [526, 0]
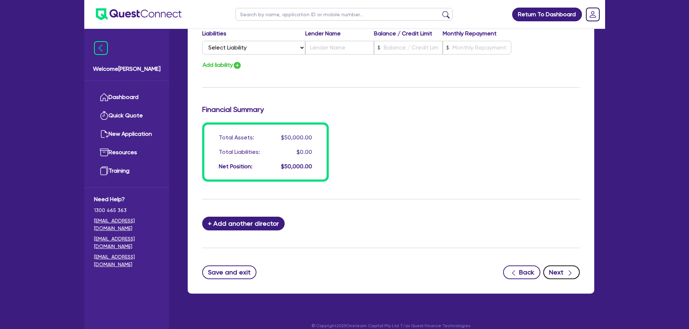
click at [557, 266] on button "Next" at bounding box center [561, 273] width 37 height 14
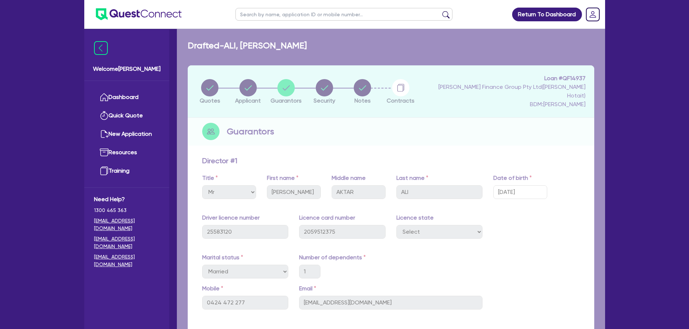
select select "PRIMARY_ASSETS"
select select "HEAVY_TRUCKS"
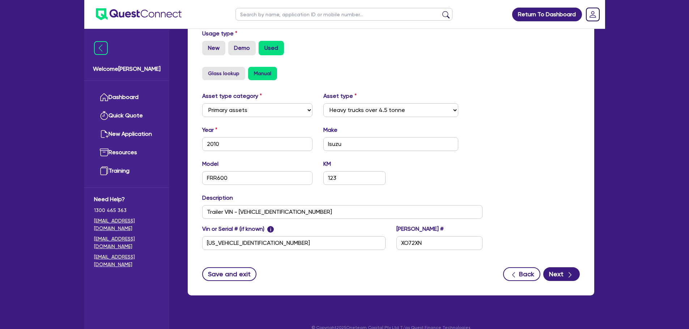
scroll to position [222, 0]
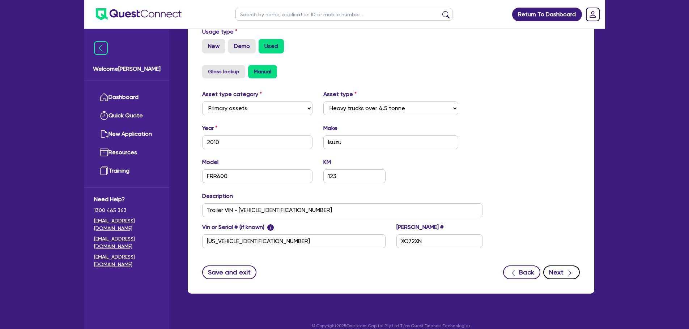
click at [558, 266] on button "Next" at bounding box center [561, 273] width 37 height 14
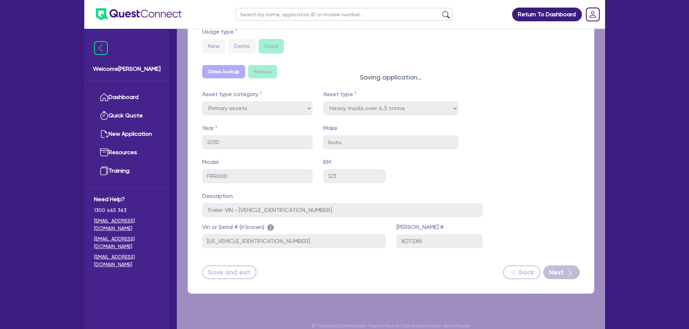
select select "Other"
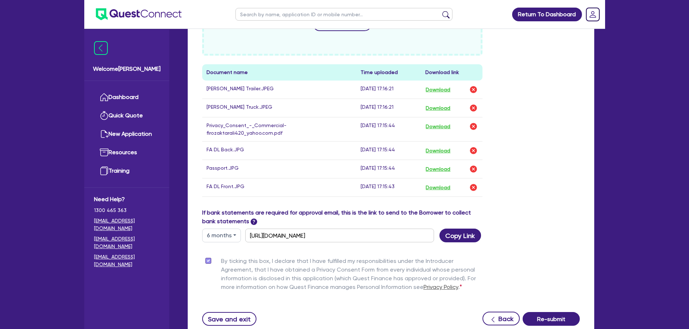
scroll to position [416, 0]
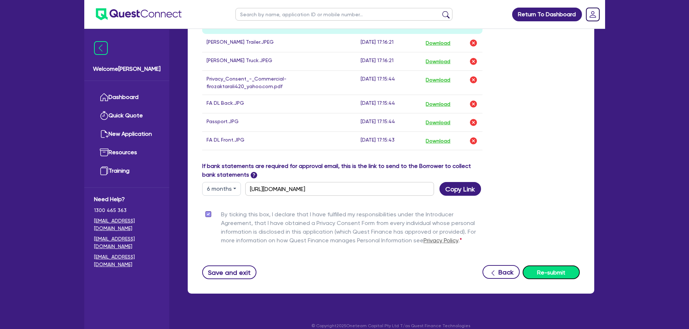
click at [544, 266] on button "Re-submit" at bounding box center [551, 273] width 57 height 14
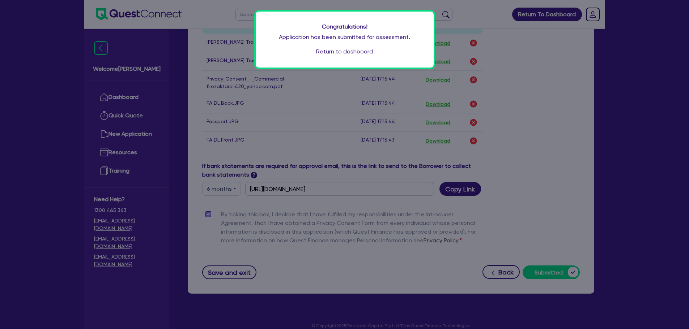
click at [322, 51] on link "Return to dashboard" at bounding box center [344, 51] width 57 height 9
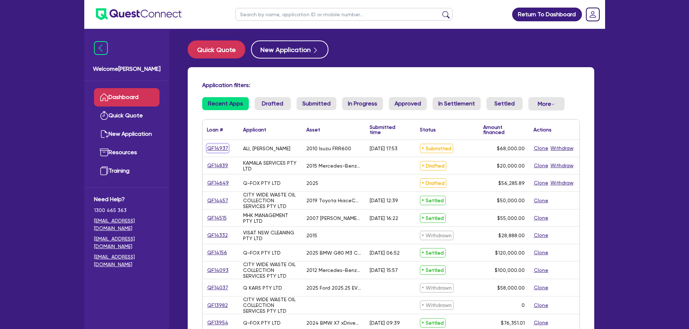
click at [218, 148] on link "QF14937" at bounding box center [218, 148] width 22 height 8
select select "PRIMARY_ASSETS"
select select "HEAVY_TRUCKS"
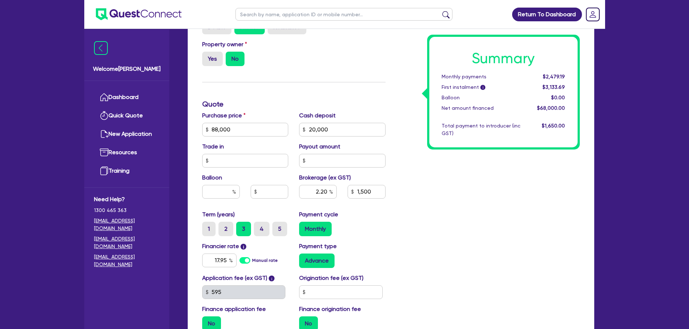
scroll to position [253, 0]
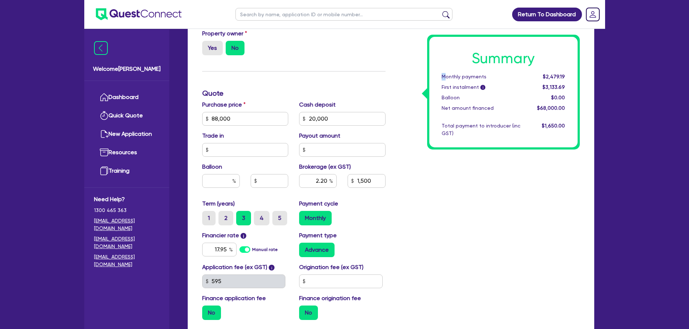
click at [445, 78] on div "Monthly payments" at bounding box center [481, 77] width 90 height 8
click at [400, 169] on div "Summary Monthly payments $2,479.19 First instalment i $3,133.69 Balloon $0.00 N…" at bounding box center [488, 114] width 194 height 423
drag, startPoint x: 330, startPoint y: 109, endPoint x: 309, endPoint y: 99, distance: 23.6
click at [297, 101] on div "Cash deposit 20,000" at bounding box center [342, 113] width 97 height 25
click at [336, 114] on input "20,000" at bounding box center [342, 119] width 86 height 14
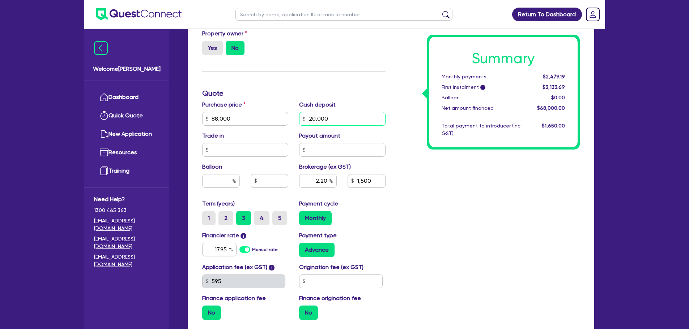
click at [337, 112] on input "20,000" at bounding box center [342, 119] width 86 height 14
drag, startPoint x: 338, startPoint y: 110, endPoint x: 284, endPoint y: 110, distance: 54.3
click at [284, 110] on div "Purchase price 88,000 Cash deposit 20,000 Trade in Payout amount Balloon Broker…" at bounding box center [294, 150] width 194 height 99
type input "17,600"
type input "88,000"
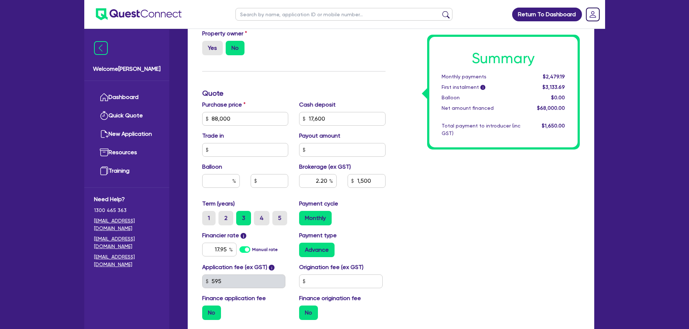
type input "2.20"
type input "1,500"
click at [405, 121] on div "Summary Monthly payments $2,479.19 First instalment i $3,133.69 Balloon $0.00 N…" at bounding box center [488, 114] width 194 height 423
type input "88,000"
type input "2.13"
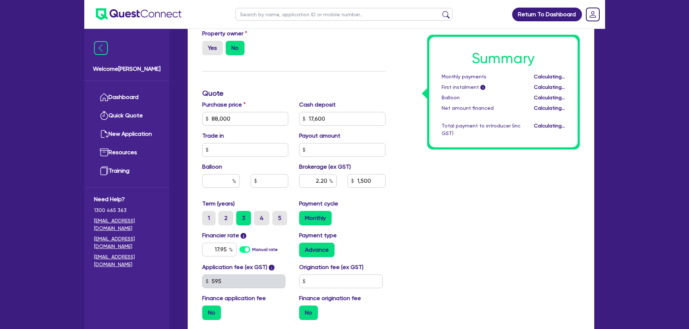
type input "1,500"
drag, startPoint x: 344, startPoint y: 113, endPoint x: 278, endPoint y: 112, distance: 65.8
click at [265, 112] on div "Purchase price 88,000 Cash deposit 17,600 Trade in Payout amount Balloon Broker…" at bounding box center [294, 150] width 194 height 99
type input "20,000"
type input "88,000"
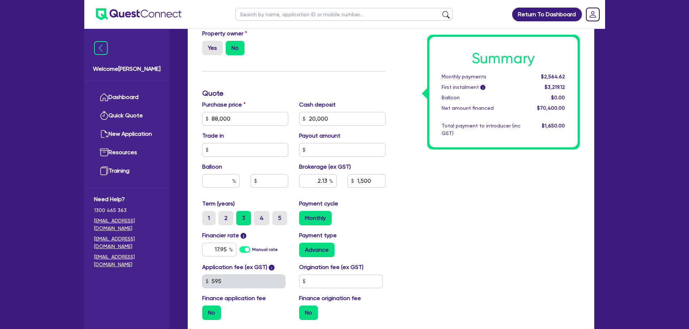
type input "2.13"
type input "1,500"
click at [399, 127] on div "Summary Monthly payments Calculating... First instalment i Calculating... Ballo…" at bounding box center [488, 114] width 194 height 423
type input "88,000"
type input "2.20"
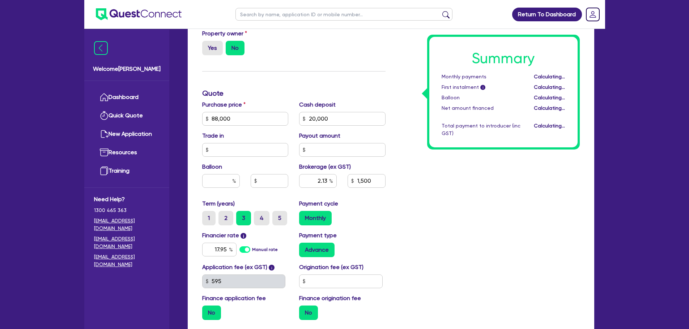
type input "1,500"
drag, startPoint x: 348, startPoint y: 110, endPoint x: 298, endPoint y: 113, distance: 49.7
click at [272, 114] on div "Purchase price 88,000 Cash deposit 20,000 Trade in Payout amount Balloon Broker…" at bounding box center [294, 150] width 194 height 99
type input "17,600"
type input "88,000"
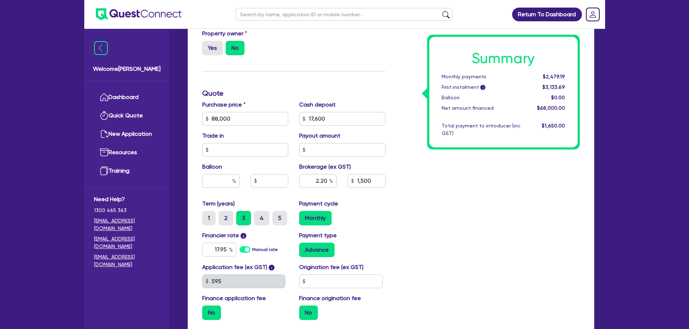
type input "2.20"
type input "1,500"
click at [414, 144] on div "Summary Monthly payments $2,479.19 First instalment i $3,133.69 Balloon $0.00 N…" at bounding box center [488, 114] width 194 height 423
type input "88,000"
type input "2.13"
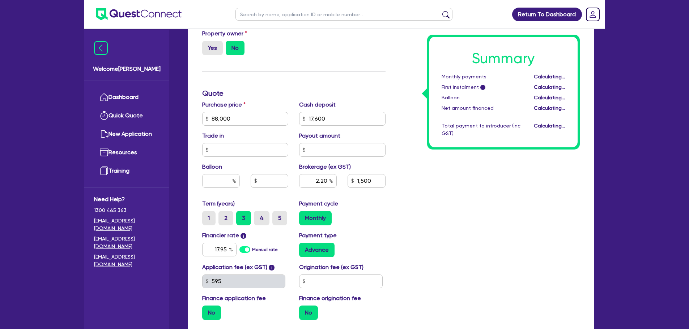
type input "1,500"
drag, startPoint x: 337, startPoint y: 108, endPoint x: 275, endPoint y: 114, distance: 62.4
click at [275, 114] on div "Purchase price 88,000 Cash deposit 17,600 Trade in Payout amount Balloon Broker…" at bounding box center [294, 150] width 194 height 99
type input "20,000"
type input "88,000"
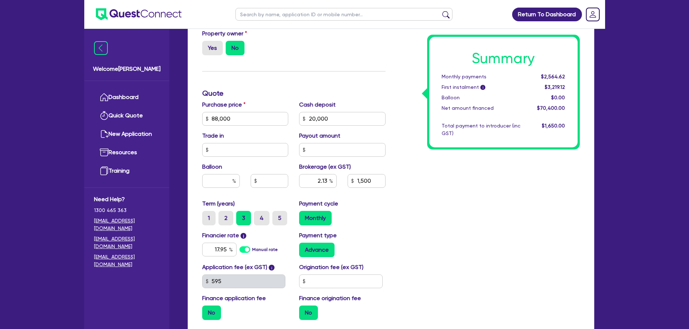
type input "2.13"
type input "1,500"
click at [411, 156] on div "Summary Monthly payments $2,564.62 First instalment i $3,219.12 Balloon $0.00 N…" at bounding box center [488, 114] width 194 height 423
type input "88,000"
type input "2.20"
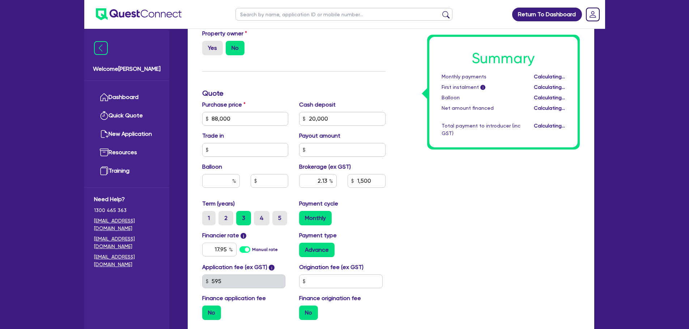
type input "1,500"
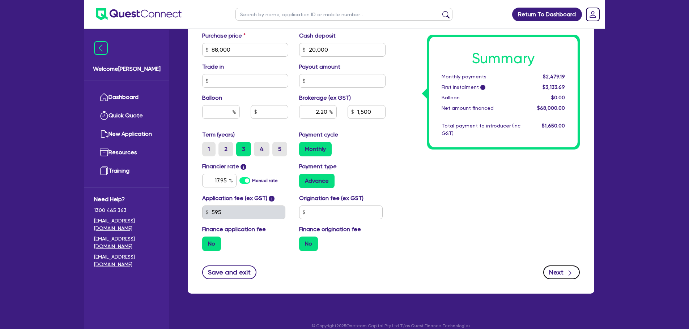
click at [557, 266] on button "Next" at bounding box center [561, 273] width 37 height 14
type input "88,000"
type input "2.20"
type input "1,500"
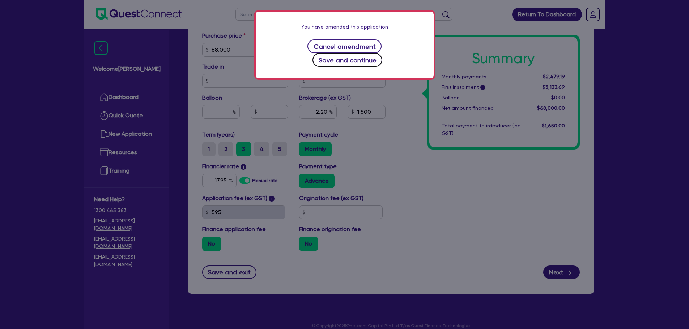
click at [367, 53] on button "Save and continue" at bounding box center [347, 60] width 70 height 14
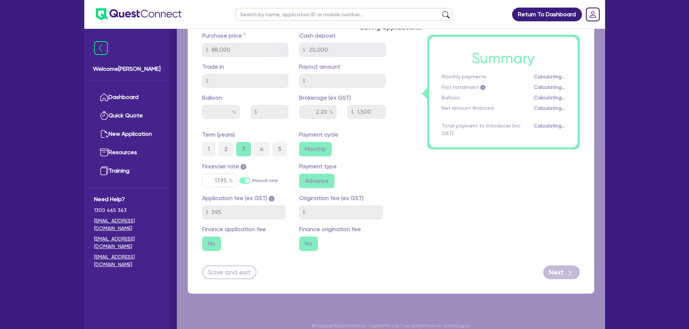
select select "SOLE_TRADER"
select select "TRANSPORT_WAREHOUSING"
select select "POSTAL_DELIVERY"
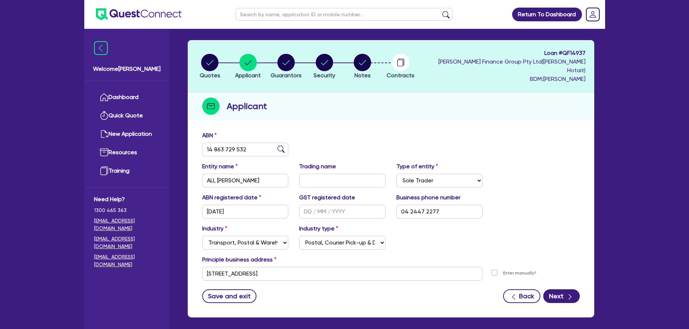
scroll to position [49, 0]
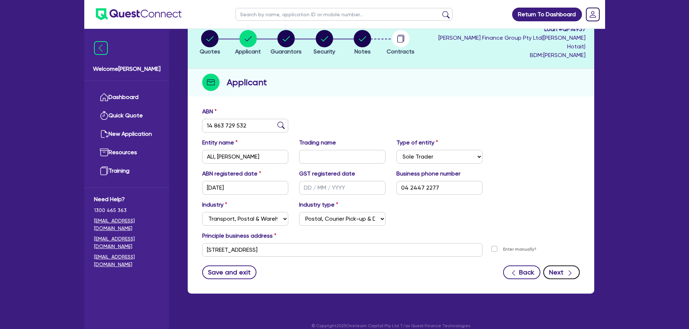
click at [553, 266] on button "Next" at bounding box center [561, 273] width 37 height 14
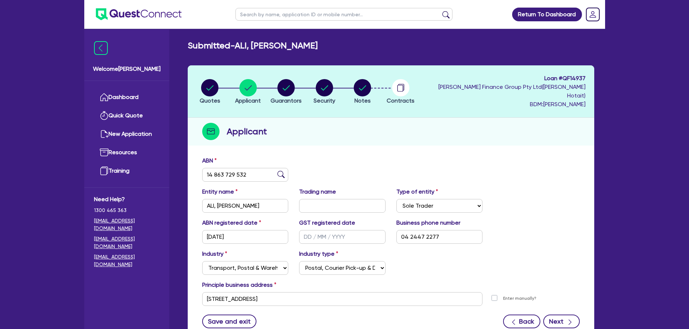
select select "MR"
select select "[GEOGRAPHIC_DATA]"
select select "MARRIED"
select select "CASH"
select select "HOUSEHOLD_PERSONAL"
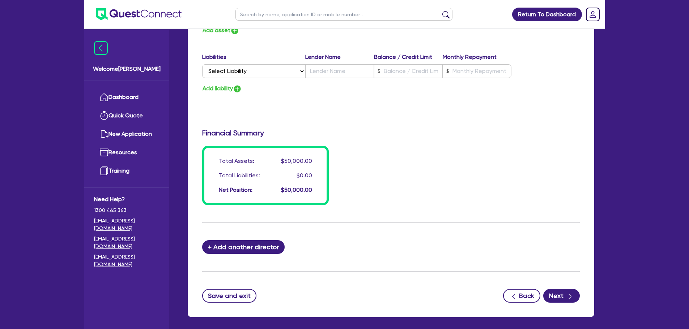
scroll to position [526, 0]
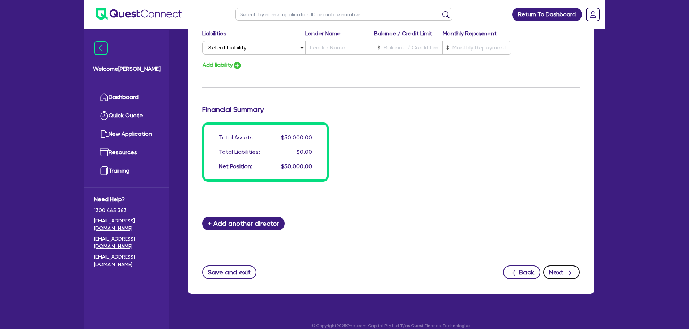
click at [557, 266] on button "Next" at bounding box center [561, 273] width 37 height 14
select select "PRIMARY_ASSETS"
select select "HEAVY_TRUCKS"
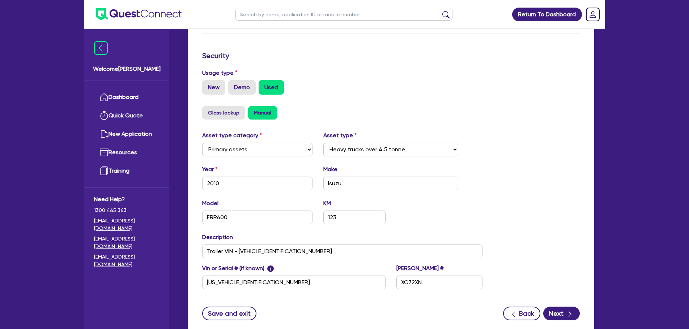
scroll to position [222, 0]
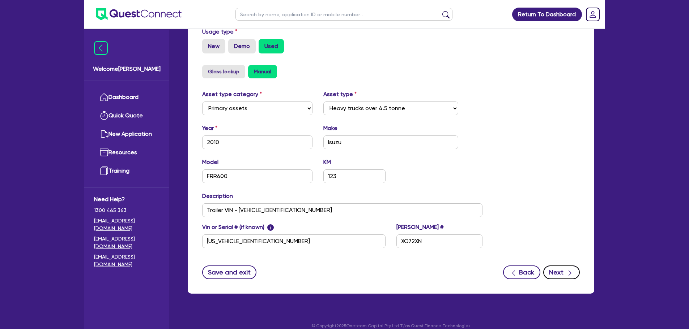
click at [558, 266] on button "Next" at bounding box center [561, 273] width 37 height 14
select select "Other"
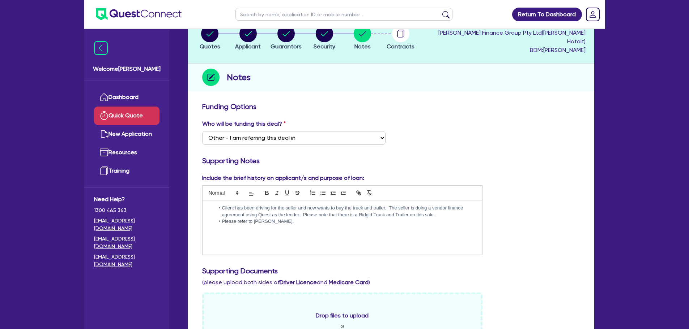
scroll to position [18, 0]
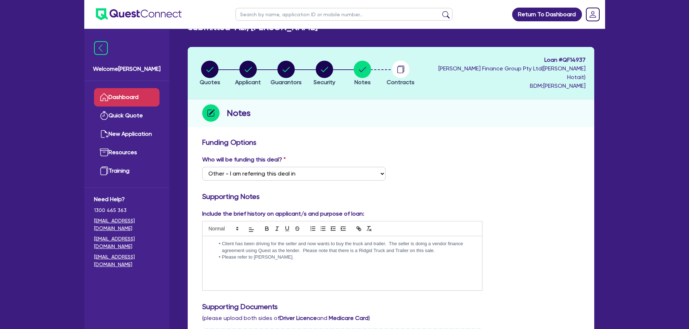
click at [123, 99] on link "Dashboard" at bounding box center [126, 97] width 65 height 18
